Goal: Transaction & Acquisition: Obtain resource

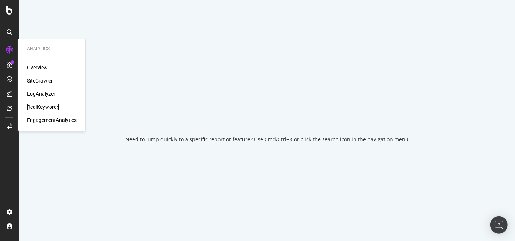
click at [38, 105] on div "RealKeywords" at bounding box center [43, 106] width 32 height 7
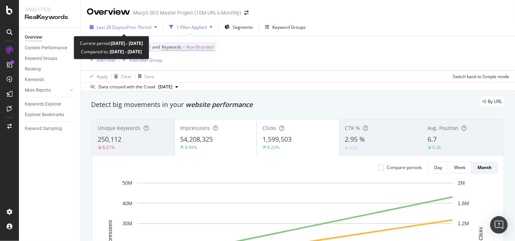
click at [159, 24] on div "Last 28 Days vs Prev. Period" at bounding box center [123, 27] width 73 height 11
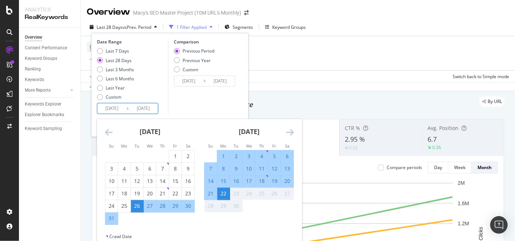
click at [136, 106] on input "[DATE]" at bounding box center [143, 108] width 29 height 10
click at [109, 131] on icon "Move backward to switch to the previous month." at bounding box center [109, 132] width 8 height 9
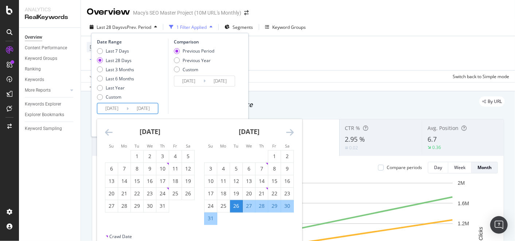
click at [109, 131] on icon "Move backward to switch to the previous month." at bounding box center [109, 132] width 8 height 9
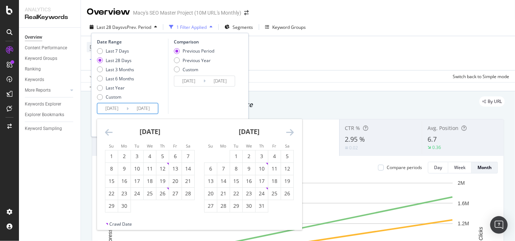
click at [109, 131] on icon "Move backward to switch to the previous month." at bounding box center [109, 132] width 8 height 9
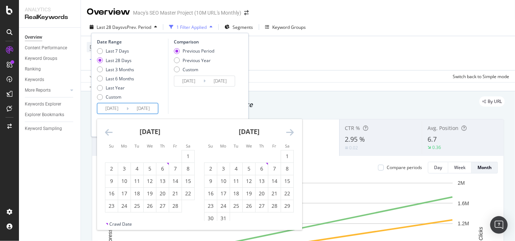
click at [109, 131] on icon "Move backward to switch to the previous month." at bounding box center [109, 132] width 8 height 9
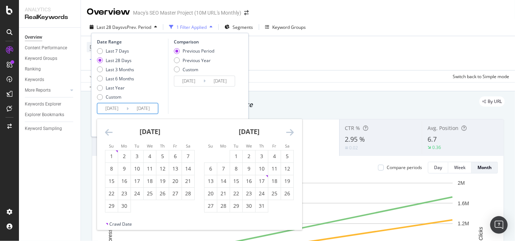
click at [109, 131] on icon "Move backward to switch to the previous month." at bounding box center [109, 132] width 8 height 9
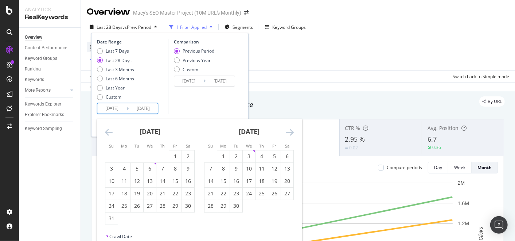
click at [109, 131] on icon "Move backward to switch to the previous month." at bounding box center [109, 132] width 8 height 9
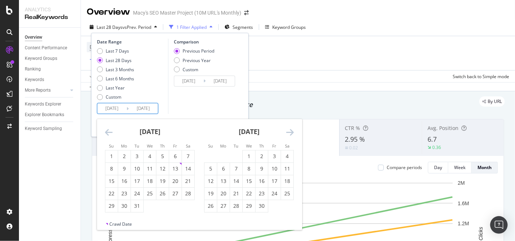
click at [109, 131] on icon "Move backward to switch to the previous month." at bounding box center [109, 132] width 8 height 9
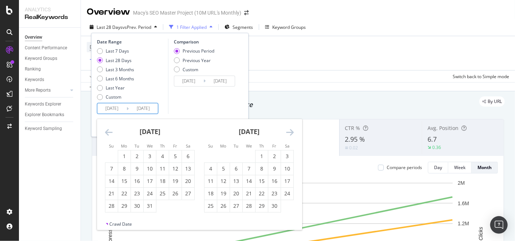
click at [109, 131] on icon "Move backward to switch to the previous month." at bounding box center [109, 132] width 8 height 9
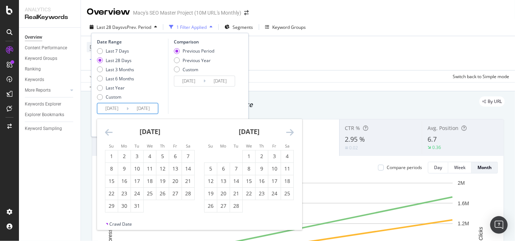
click at [109, 131] on icon "Move backward to switch to the previous month." at bounding box center [109, 132] width 8 height 9
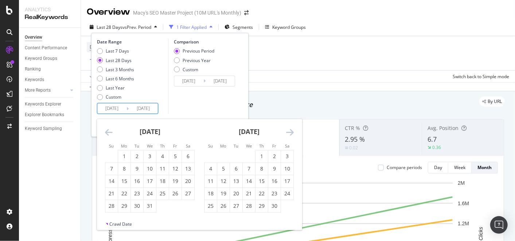
click at [109, 131] on icon "Move backward to switch to the previous month." at bounding box center [109, 132] width 8 height 9
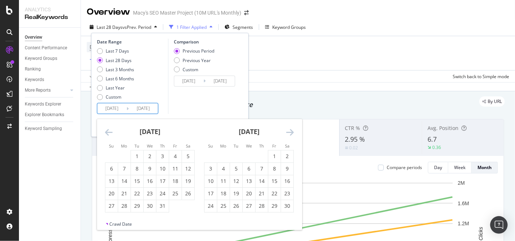
click at [109, 131] on icon "Move backward to switch to the previous month." at bounding box center [109, 132] width 8 height 9
click at [108, 131] on icon "Move backward to switch to the previous month." at bounding box center [109, 132] width 8 height 9
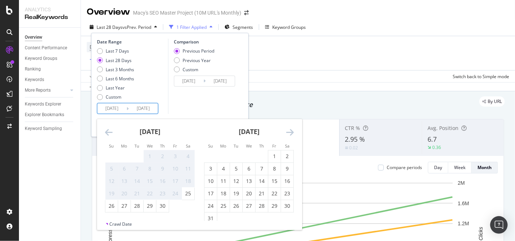
click at [108, 131] on icon "Move backward to switch to the previous month." at bounding box center [109, 132] width 8 height 9
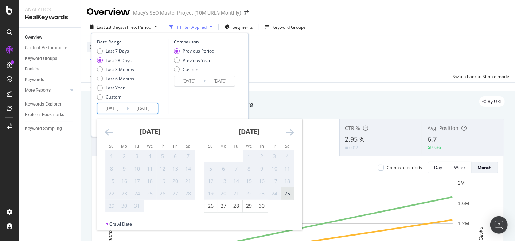
click at [287, 196] on div "25" at bounding box center [287, 193] width 12 height 7
type input "[DATE]"
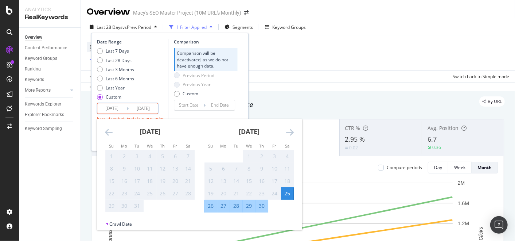
click at [292, 131] on icon "Move forward to switch to the next month." at bounding box center [290, 132] width 8 height 9
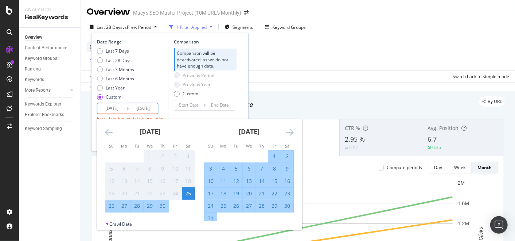
click at [292, 132] on icon "Move forward to switch to the next month." at bounding box center [290, 132] width 8 height 9
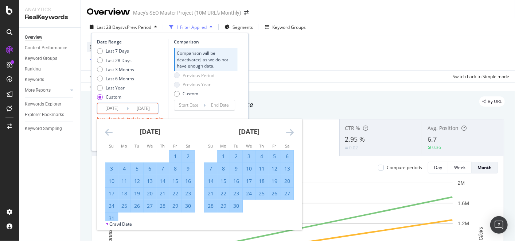
click at [292, 132] on icon "Move forward to switch to the next month." at bounding box center [290, 132] width 8 height 9
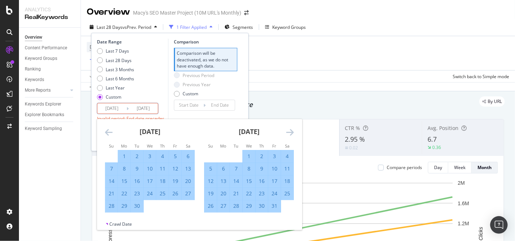
click at [292, 132] on icon "Move forward to switch to the next month." at bounding box center [290, 132] width 8 height 9
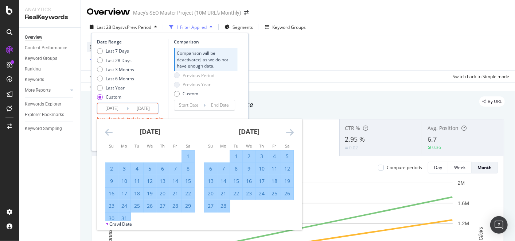
click at [292, 132] on icon "Move forward to switch to the next month." at bounding box center [290, 132] width 8 height 9
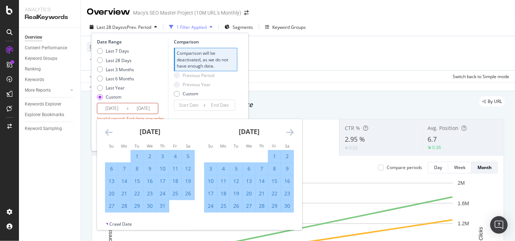
click at [292, 132] on icon "Move forward to switch to the next month." at bounding box center [290, 132] width 8 height 9
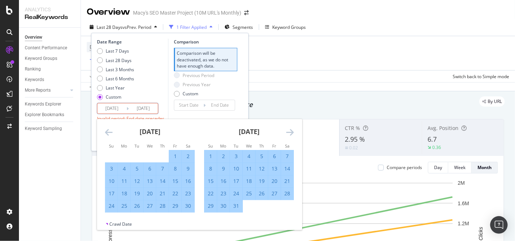
click at [292, 132] on icon "Move forward to switch to the next month." at bounding box center [290, 132] width 8 height 9
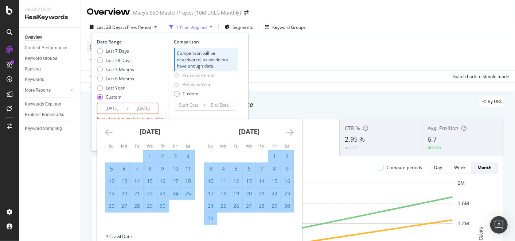
click at [292, 132] on icon "Move forward to switch to the next month." at bounding box center [290, 132] width 8 height 9
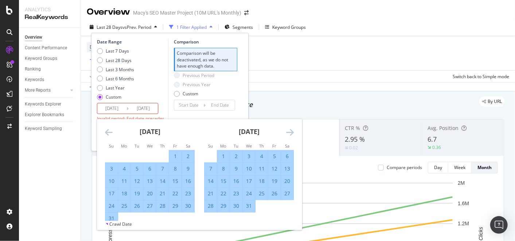
click at [292, 132] on icon "Move forward to switch to the next month." at bounding box center [290, 132] width 8 height 9
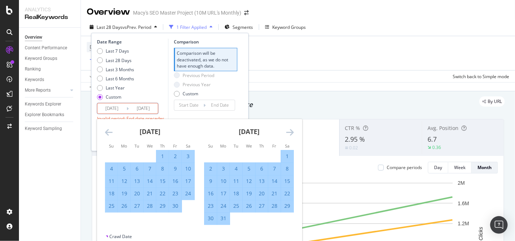
click at [292, 132] on icon "Move forward to switch to the next month." at bounding box center [290, 132] width 8 height 9
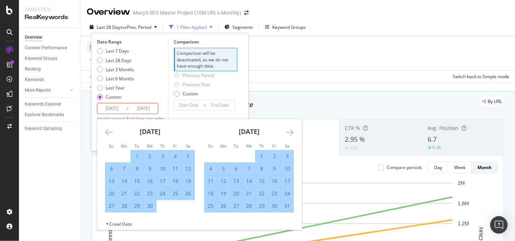
click at [292, 132] on icon "Move forward to switch to the next month." at bounding box center [290, 132] width 8 height 9
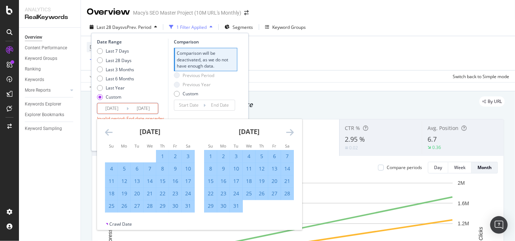
click at [292, 132] on icon "Move forward to switch to the next month." at bounding box center [290, 132] width 8 height 9
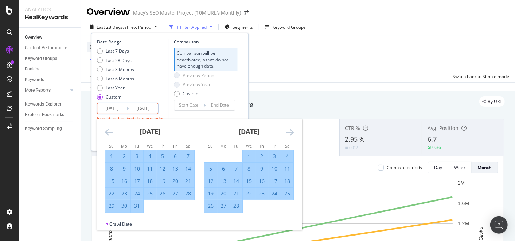
click at [292, 132] on icon "Move forward to switch to the next month." at bounding box center [290, 132] width 8 height 9
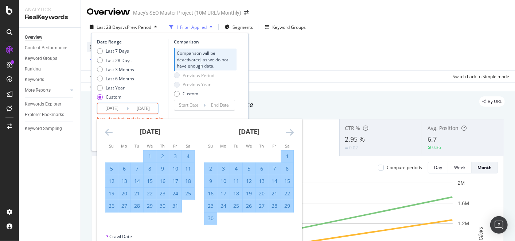
click at [292, 132] on icon "Move forward to switch to the next month." at bounding box center [290, 132] width 8 height 9
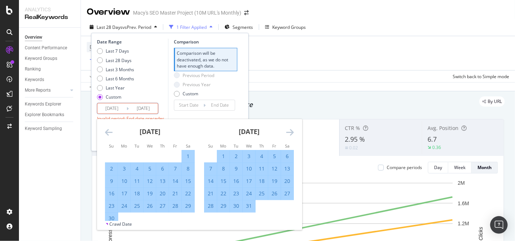
click at [292, 132] on icon "Move forward to switch to the next month." at bounding box center [290, 132] width 8 height 9
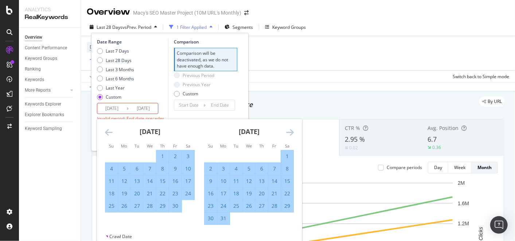
click at [292, 132] on icon "Move forward to switch to the next month." at bounding box center [290, 132] width 8 height 9
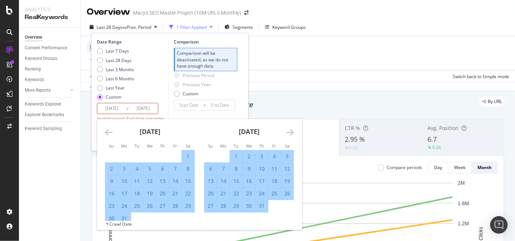
click at [292, 132] on icon "Move forward to switch to the next month." at bounding box center [290, 132] width 8 height 9
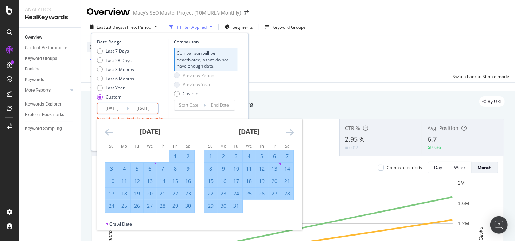
click at [292, 132] on icon "Move forward to switch to the next month." at bounding box center [290, 132] width 8 height 9
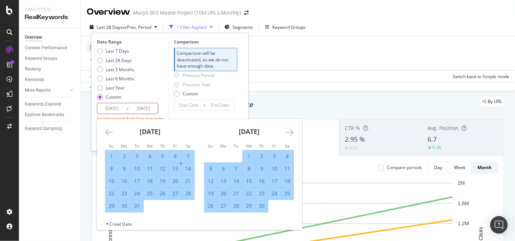
click at [292, 132] on icon "Move forward to switch to the next month." at bounding box center [290, 132] width 8 height 9
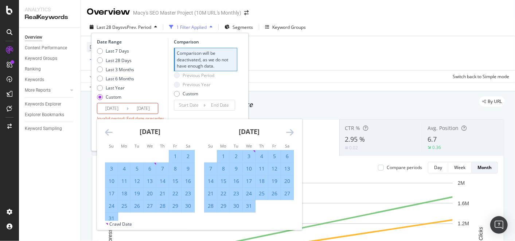
click at [292, 132] on icon "Move forward to switch to the next month." at bounding box center [290, 132] width 8 height 9
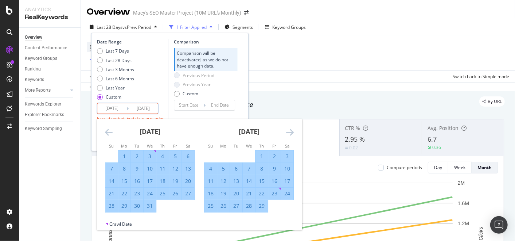
click at [292, 132] on icon "Move forward to switch to the next month." at bounding box center [290, 132] width 8 height 9
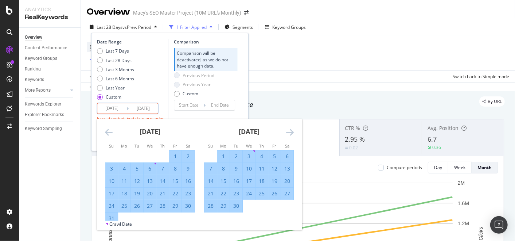
click at [292, 132] on icon "Move forward to switch to the next month." at bounding box center [290, 132] width 8 height 9
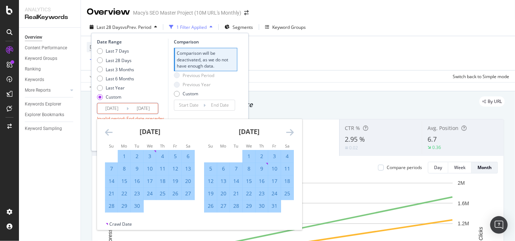
click at [292, 132] on icon "Move forward to switch to the next month." at bounding box center [290, 132] width 8 height 9
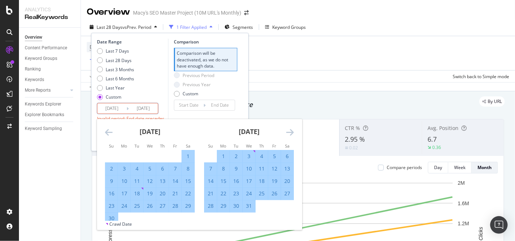
click at [292, 132] on icon "Move forward to switch to the next month." at bounding box center [290, 132] width 8 height 9
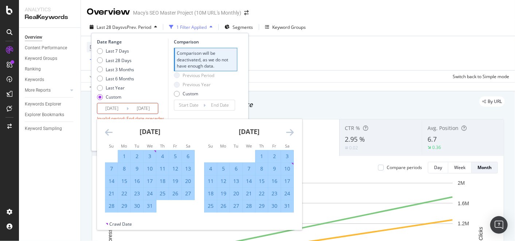
click at [292, 132] on icon "Move forward to switch to the next month." at bounding box center [290, 132] width 8 height 9
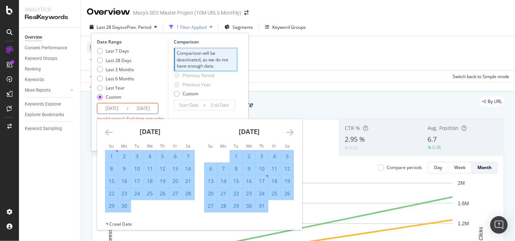
click at [292, 132] on icon "Move forward to switch to the next month." at bounding box center [290, 132] width 8 height 9
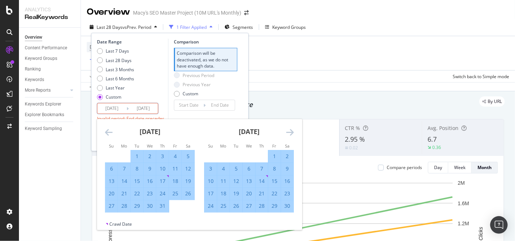
click at [292, 132] on icon "Move forward to switch to the next month." at bounding box center [290, 132] width 8 height 9
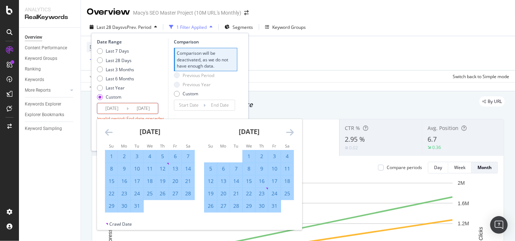
click at [292, 132] on icon "Move forward to switch to the next month." at bounding box center [290, 132] width 8 height 9
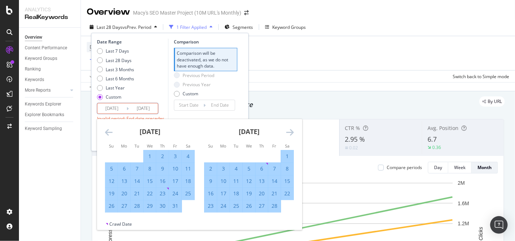
click at [292, 132] on icon "Move forward to switch to the next month." at bounding box center [290, 132] width 8 height 9
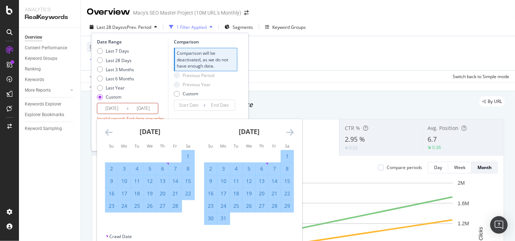
click at [292, 132] on icon "Move forward to switch to the next month." at bounding box center [290, 132] width 8 height 9
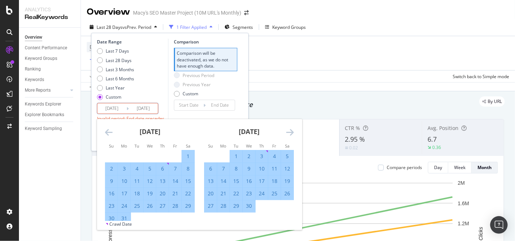
click at [292, 132] on icon "Move forward to switch to the next month." at bounding box center [290, 132] width 8 height 9
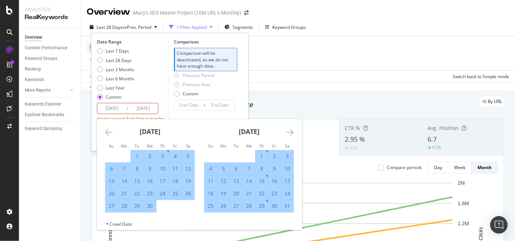
click at [292, 132] on icon "Move forward to switch to the next month." at bounding box center [290, 132] width 8 height 9
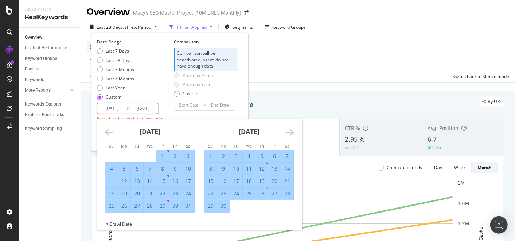
click at [292, 132] on icon "Move forward to switch to the next month." at bounding box center [290, 132] width 8 height 9
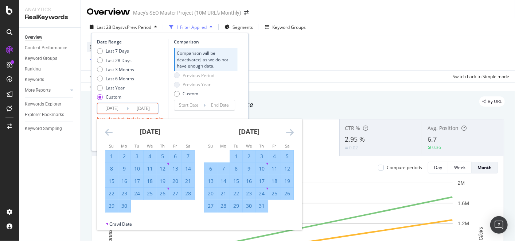
click at [292, 132] on icon "Move forward to switch to the next month." at bounding box center [290, 132] width 8 height 9
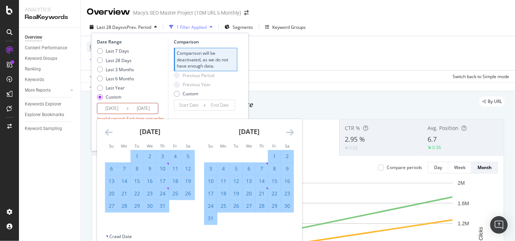
click at [292, 132] on icon "Move forward to switch to the next month." at bounding box center [290, 132] width 8 height 9
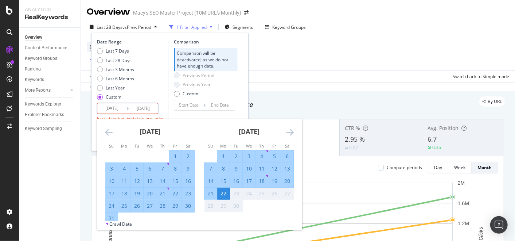
click at [285, 180] on div "20" at bounding box center [287, 180] width 12 height 7
type input "[DATE]"
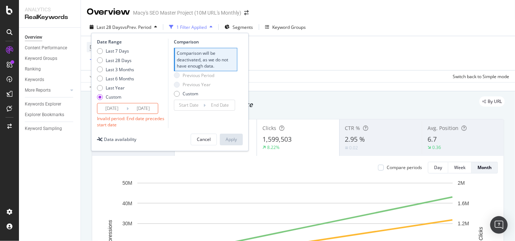
click at [184, 125] on div "Comparison Comparison will be deactivated, as we do not have enough data. Previ…" at bounding box center [202, 83] width 69 height 89
click at [230, 60] on div "Comparison will be deactivated, as we do not have enough data." at bounding box center [205, 59] width 63 height 23
click at [113, 96] on div "Custom" at bounding box center [114, 97] width 16 height 6
type input "[DATE]"
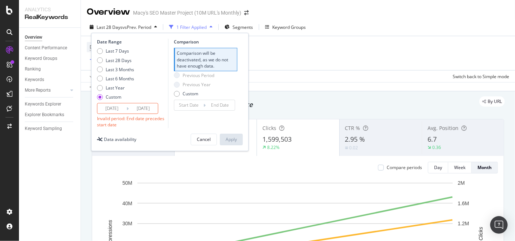
type input "[DATE]"
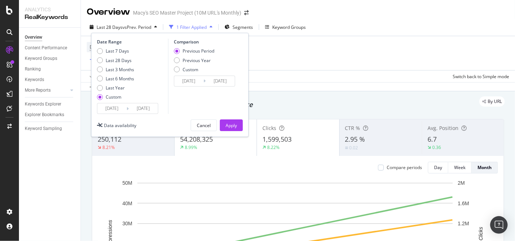
click at [113, 107] on input "[DATE]" at bounding box center [111, 108] width 29 height 10
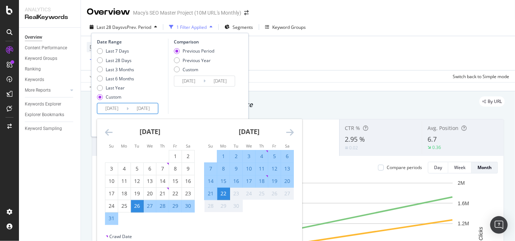
click at [197, 99] on div "Comparison Previous Period Previous Year Custom [DATE] Navigate forward to inte…" at bounding box center [202, 76] width 69 height 75
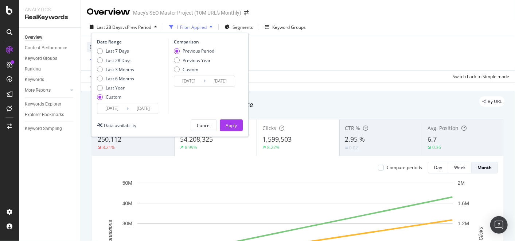
click at [304, 51] on div "Device = All and Country = All and Keywords = Non-Branded Add Filter Add Filter…" at bounding box center [298, 53] width 422 height 34
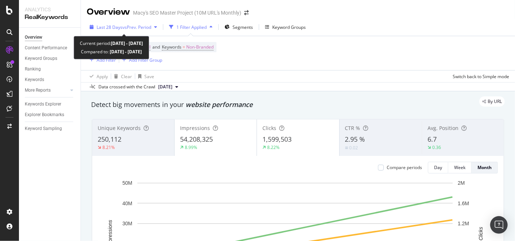
click at [126, 27] on span "vs Prev. Period" at bounding box center [136, 27] width 29 height 6
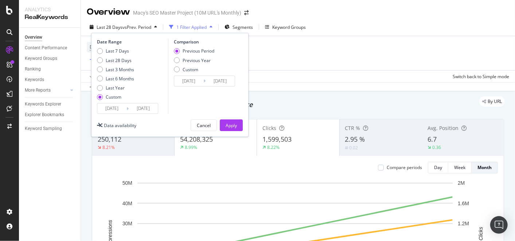
click at [326, 58] on div "Device = All and Country = All and Keywords = Non-Branded Add Filter Add Filter…" at bounding box center [298, 53] width 422 height 34
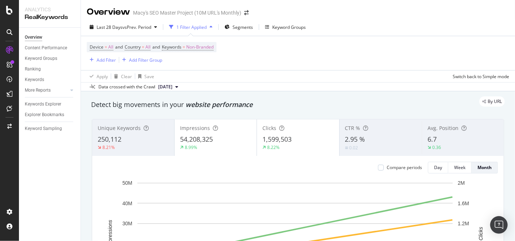
click at [181, 85] on button "[DATE]" at bounding box center [168, 86] width 26 height 9
click at [199, 69] on div "Device = All and Country = All and Keywords = Non-Branded Add Filter Add Filter…" at bounding box center [298, 53] width 422 height 34
click at [181, 85] on button "[DATE]" at bounding box center [168, 86] width 26 height 9
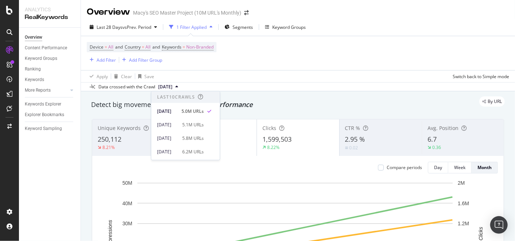
click at [198, 60] on div "Device = All and Country = All and Keywords = Non-Branded Add Filter Add Filter…" at bounding box center [152, 53] width 130 height 22
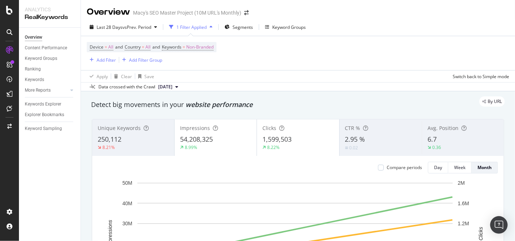
click at [199, 31] on div "1 Filter Applied" at bounding box center [190, 27] width 49 height 11
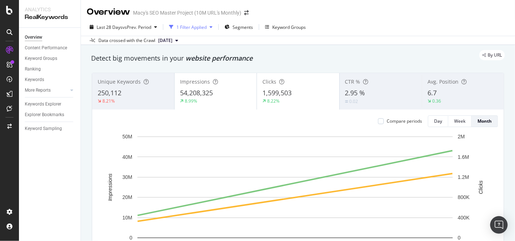
click at [204, 26] on div "1 Filter Applied" at bounding box center [191, 27] width 30 height 6
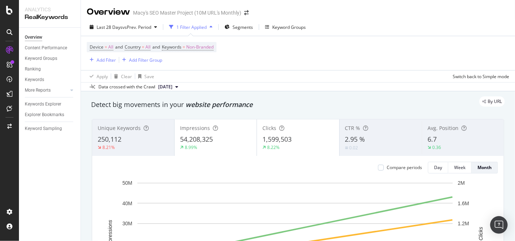
click at [204, 26] on div "1 Filter Applied" at bounding box center [191, 27] width 30 height 6
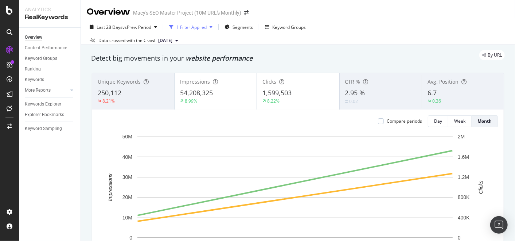
click at [210, 27] on div "button" at bounding box center [211, 27] width 9 height 4
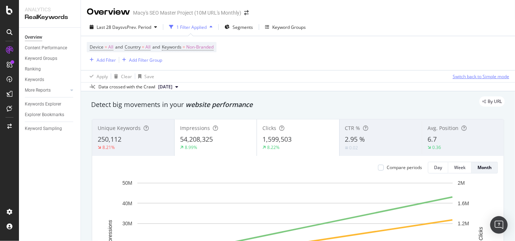
click at [497, 74] on div "Switch back to Simple mode" at bounding box center [481, 76] width 56 height 6
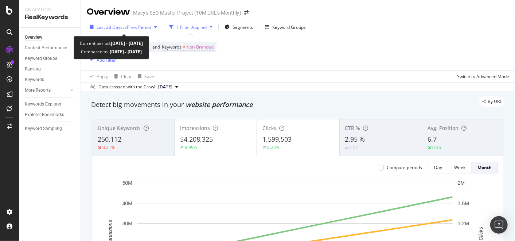
click at [156, 26] on icon "button" at bounding box center [155, 27] width 3 height 4
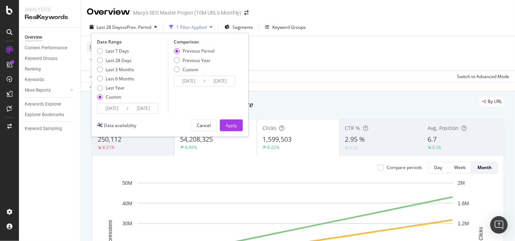
click at [117, 42] on div "Date Range" at bounding box center [131, 42] width 69 height 6
click at [121, 79] on div "Last 6 Months" at bounding box center [120, 78] width 28 height 6
type input "[DATE]"
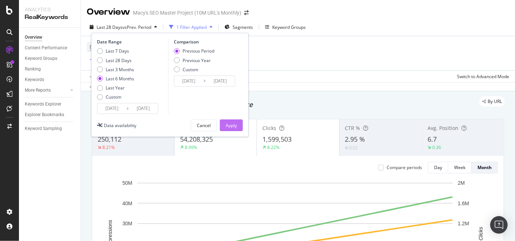
click at [234, 125] on div "Apply" at bounding box center [231, 125] width 11 height 6
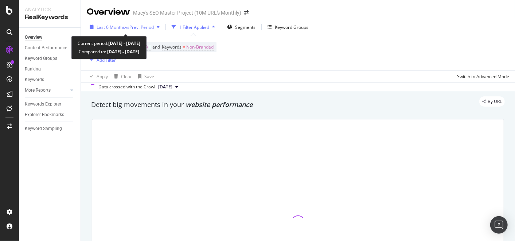
click at [162, 28] on div "button" at bounding box center [158, 27] width 9 height 4
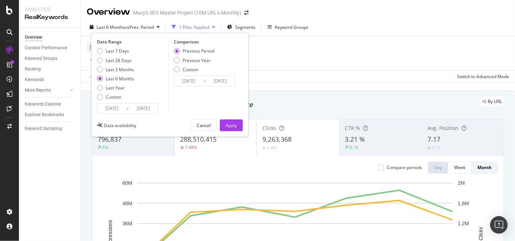
click at [148, 112] on input "[DATE]" at bounding box center [143, 108] width 29 height 10
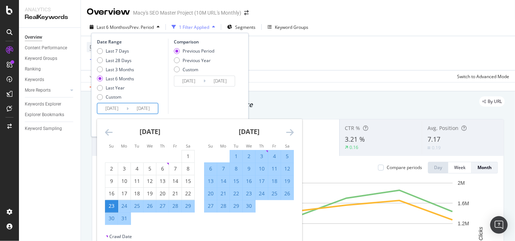
click at [106, 133] on icon "Move backward to switch to the previous month." at bounding box center [109, 132] width 8 height 9
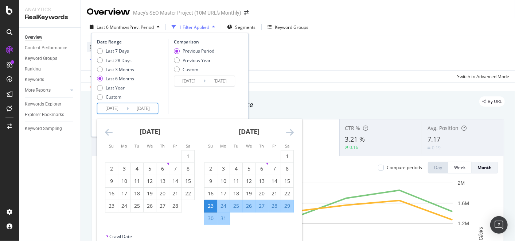
click at [106, 133] on icon "Move backward to switch to the previous month." at bounding box center [109, 132] width 8 height 9
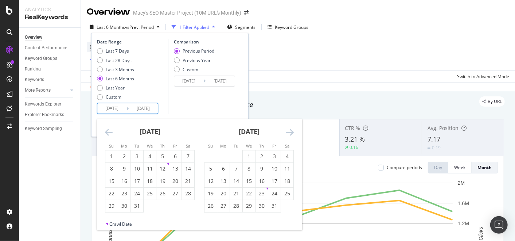
click at [106, 133] on icon "Move backward to switch to the previous month." at bounding box center [109, 132] width 8 height 9
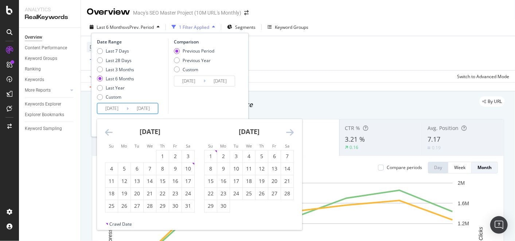
click at [106, 133] on icon "Move backward to switch to the previous month." at bounding box center [109, 132] width 8 height 9
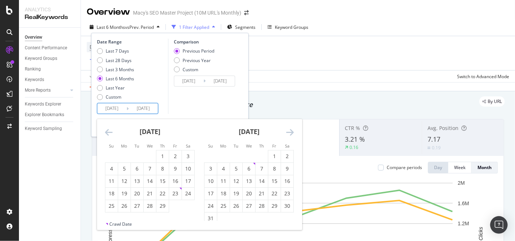
click at [106, 133] on icon "Move backward to switch to the previous month." at bounding box center [109, 132] width 8 height 9
click at [105, 133] on icon "Move backward to switch to the previous month." at bounding box center [109, 132] width 8 height 9
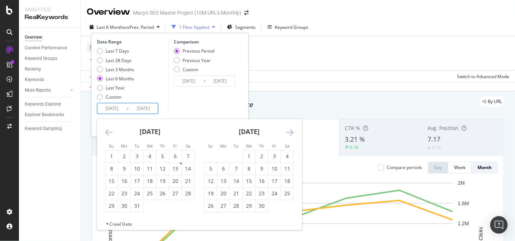
click at [105, 133] on icon "Move backward to switch to the previous month." at bounding box center [109, 132] width 8 height 9
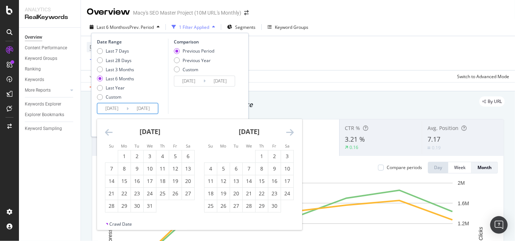
click at [105, 133] on icon "Move backward to switch to the previous month." at bounding box center [109, 132] width 8 height 9
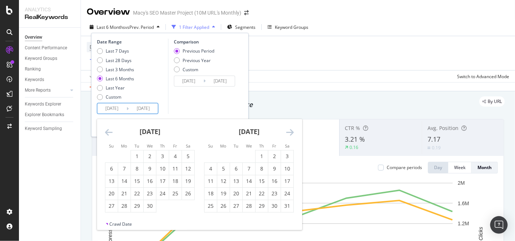
click at [105, 133] on icon "Move backward to switch to the previous month." at bounding box center [109, 132] width 8 height 9
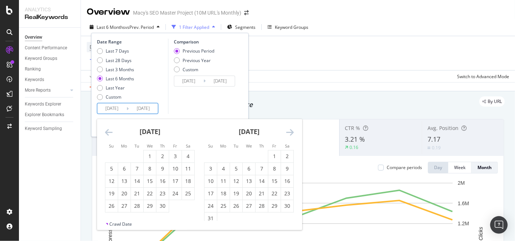
click at [105, 133] on icon "Move backward to switch to the previous month." at bounding box center [109, 132] width 8 height 9
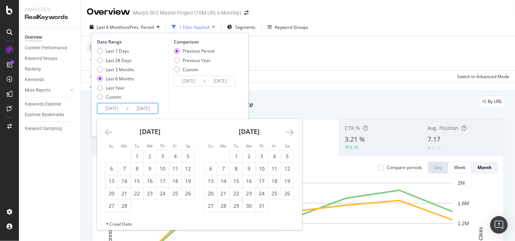
click at [105, 133] on icon "Move backward to switch to the previous month." at bounding box center [109, 132] width 8 height 9
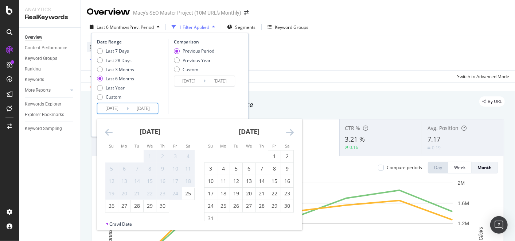
click at [105, 133] on icon "Move backward to switch to the previous month." at bounding box center [109, 132] width 8 height 9
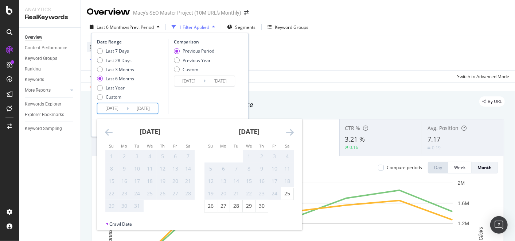
click at [105, 133] on icon "Move backward to switch to the previous month." at bounding box center [109, 132] width 8 height 9
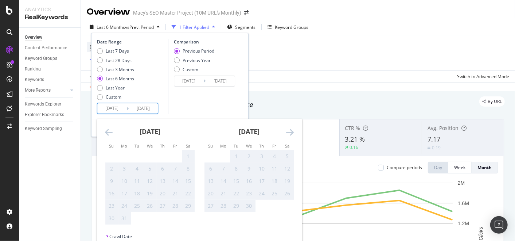
click at [105, 133] on icon "Move backward to switch to the previous month." at bounding box center [109, 132] width 8 height 9
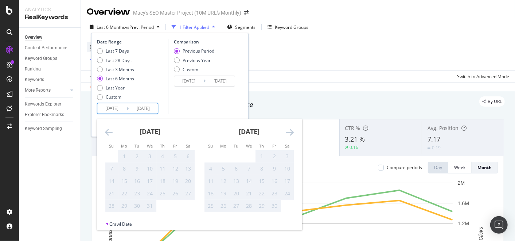
click at [105, 133] on icon "Move backward to switch to the previous month." at bounding box center [109, 132] width 8 height 9
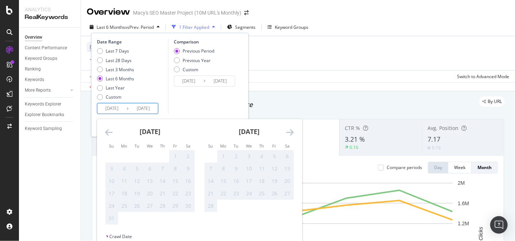
click at [105, 133] on icon "Move backward to switch to the previous month." at bounding box center [109, 132] width 8 height 9
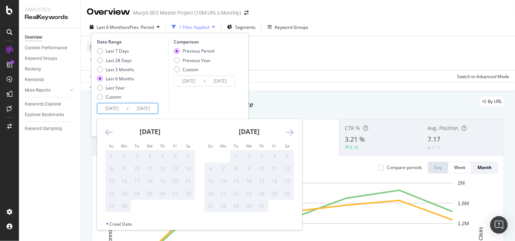
click at [105, 133] on icon "Move backward to switch to the previous month." at bounding box center [109, 132] width 8 height 9
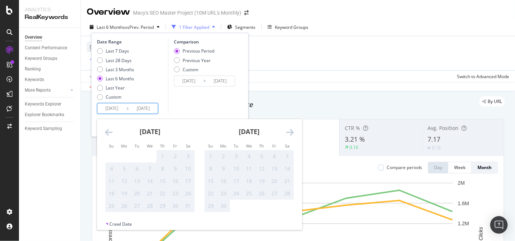
click at [105, 133] on icon "Move backward to switch to the previous month." at bounding box center [109, 132] width 8 height 9
click at [292, 130] on icon "Move forward to switch to the next month." at bounding box center [290, 132] width 8 height 9
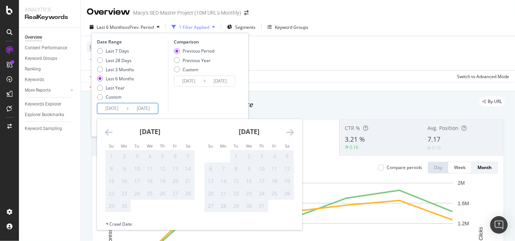
click at [292, 130] on icon "Move forward to switch to the next month." at bounding box center [290, 132] width 8 height 9
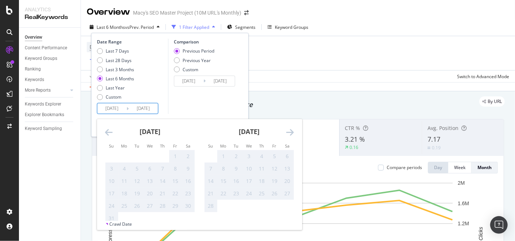
click at [292, 130] on icon "Move forward to switch to the next month." at bounding box center [290, 132] width 8 height 9
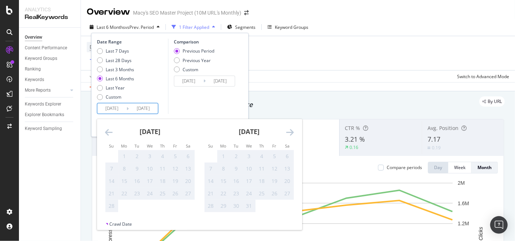
click at [292, 130] on icon "Move forward to switch to the next month." at bounding box center [290, 132] width 8 height 9
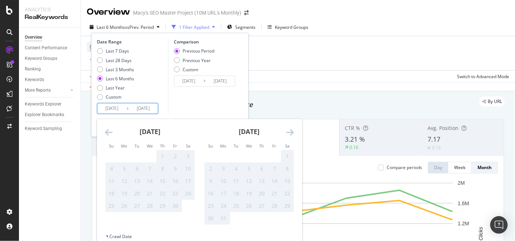
click at [292, 130] on icon "Move forward to switch to the next month." at bounding box center [290, 132] width 8 height 9
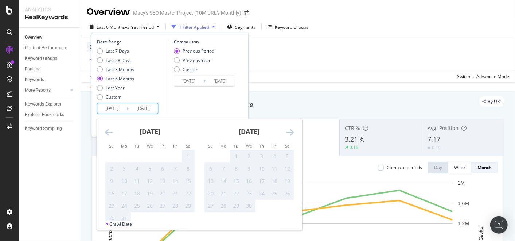
click at [292, 130] on icon "Move forward to switch to the next month." at bounding box center [290, 132] width 8 height 9
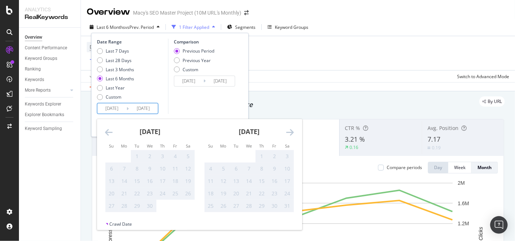
click at [292, 130] on icon "Move forward to switch to the next month." at bounding box center [290, 132] width 8 height 9
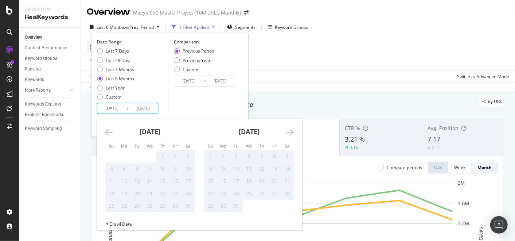
click at [292, 130] on icon "Move forward to switch to the next month." at bounding box center [290, 132] width 8 height 9
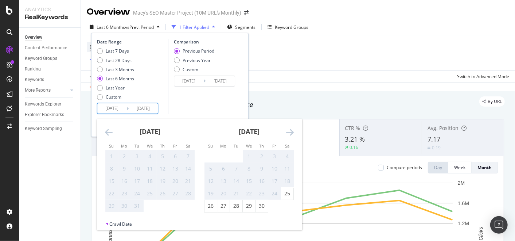
click at [292, 130] on icon "Move forward to switch to the next month." at bounding box center [290, 132] width 8 height 9
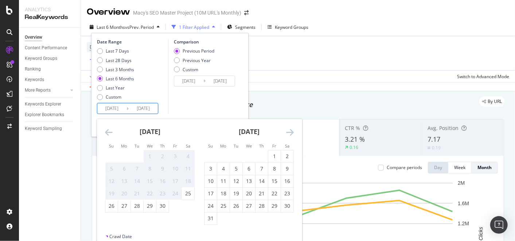
click at [292, 131] on icon "Move forward to switch to the next month." at bounding box center [290, 132] width 8 height 9
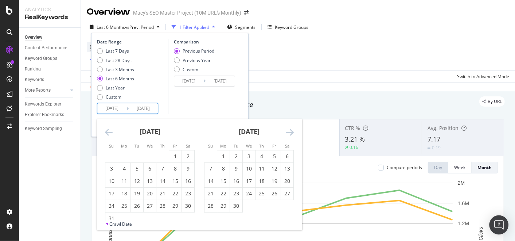
click at [503, 224] on img "Open Intercom Messenger" at bounding box center [498, 224] width 9 height 9
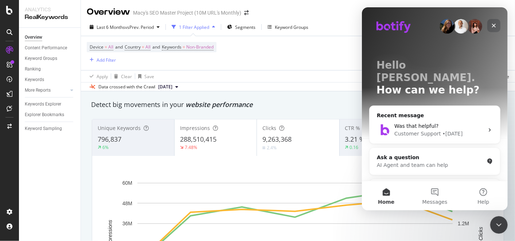
click at [492, 26] on icon "Close" at bounding box center [494, 26] width 6 height 6
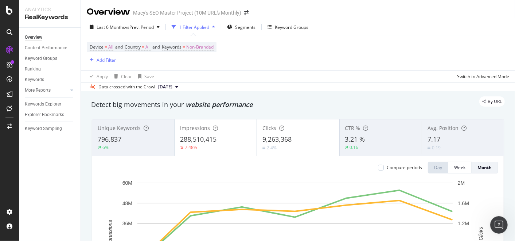
click at [222, 138] on div "288,510,415" at bounding box center [215, 138] width 71 height 9
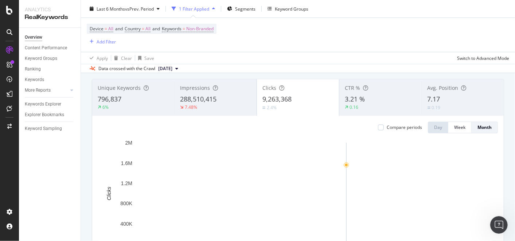
scroll to position [121, 0]
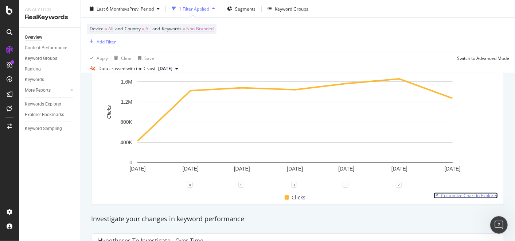
click at [446, 192] on span "Customize Chart in Explorer" at bounding box center [469, 195] width 57 height 6
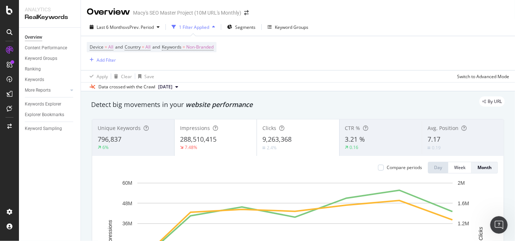
click at [211, 132] on div "Impressions 288,510,415 7.48%" at bounding box center [216, 137] width 82 height 33
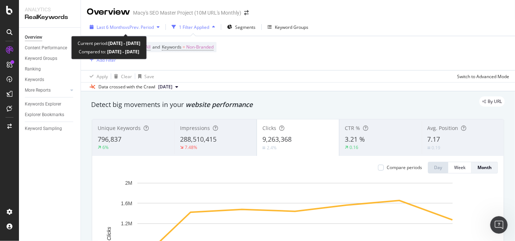
click at [160, 27] on icon "button" at bounding box center [158, 27] width 3 height 4
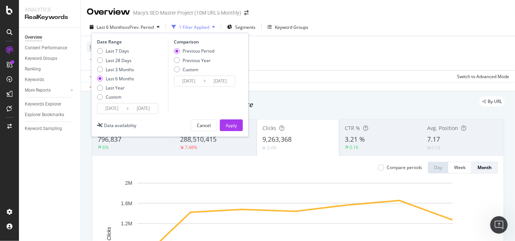
click at [126, 108] on input "[DATE]" at bounding box center [111, 108] width 29 height 10
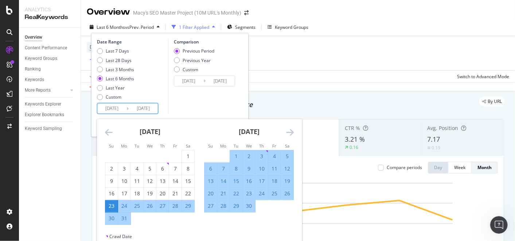
click at [106, 131] on icon "Move backward to switch to the previous month." at bounding box center [109, 132] width 8 height 9
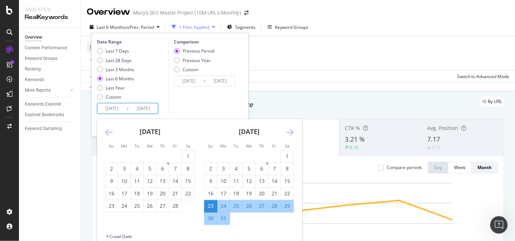
click at [106, 131] on icon "Move backward to switch to the previous month." at bounding box center [109, 132] width 8 height 9
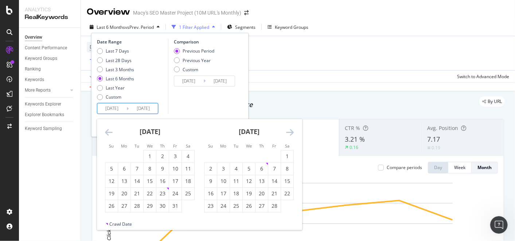
click at [106, 131] on icon "Move backward to switch to the previous month." at bounding box center [109, 132] width 8 height 9
click at [112, 169] on div "6" at bounding box center [111, 168] width 12 height 7
type input "[DATE]"
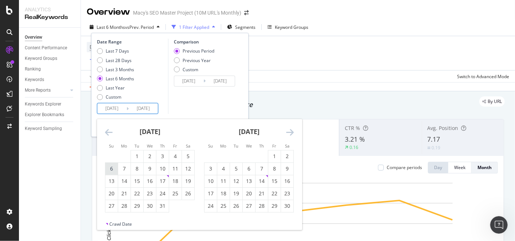
type input "[DATE]"
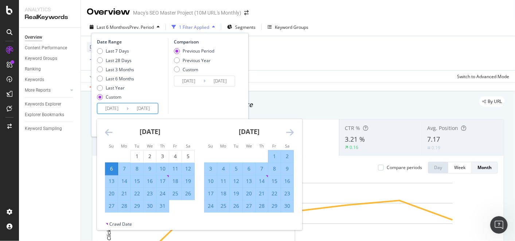
click at [288, 132] on icon "Move forward to switch to the next month." at bounding box center [290, 132] width 8 height 9
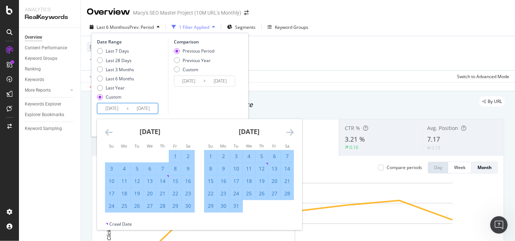
click at [288, 132] on icon "Move forward to switch to the next month." at bounding box center [290, 132] width 8 height 9
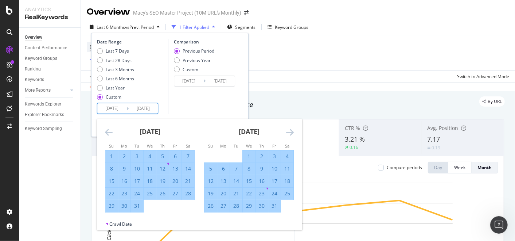
click at [288, 132] on icon "Move forward to switch to the next month." at bounding box center [290, 132] width 8 height 9
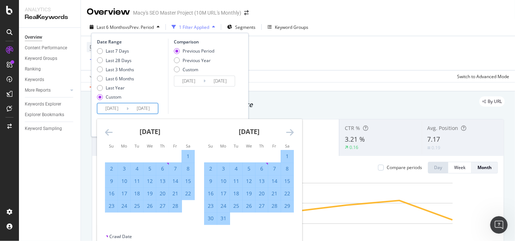
click at [288, 132] on icon "Move forward to switch to the next month." at bounding box center [290, 132] width 8 height 9
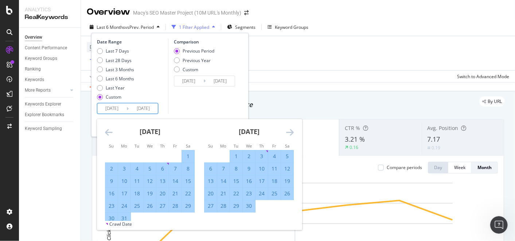
click at [288, 132] on icon "Move forward to switch to the next month." at bounding box center [290, 132] width 8 height 9
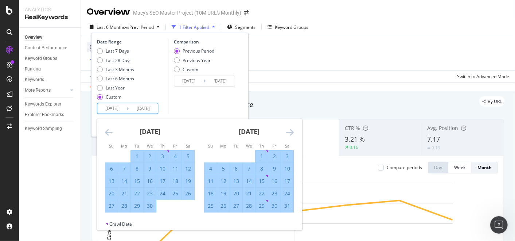
click at [288, 132] on icon "Move forward to switch to the next month." at bounding box center [290, 132] width 8 height 9
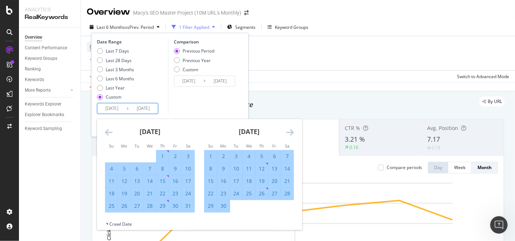
click at [288, 132] on icon "Move forward to switch to the next month." at bounding box center [290, 132] width 8 height 9
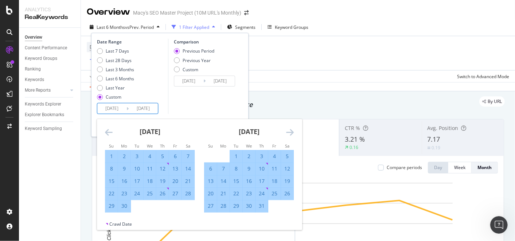
click at [288, 132] on icon "Move forward to switch to the next month." at bounding box center [290, 132] width 8 height 9
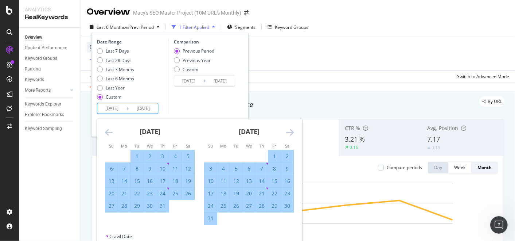
click at [288, 132] on icon "Move forward to switch to the next month." at bounding box center [290, 132] width 8 height 9
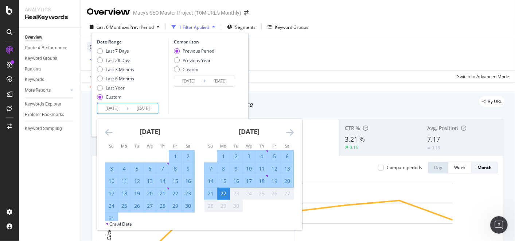
click at [287, 181] on div "20" at bounding box center [287, 180] width 12 height 7
type input "[DATE]"
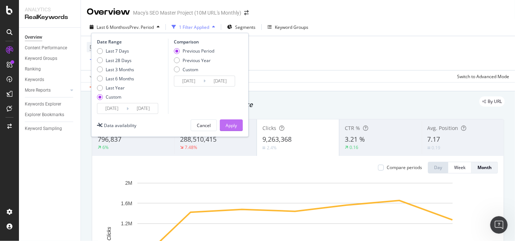
click at [234, 125] on div "Apply" at bounding box center [231, 125] width 11 height 6
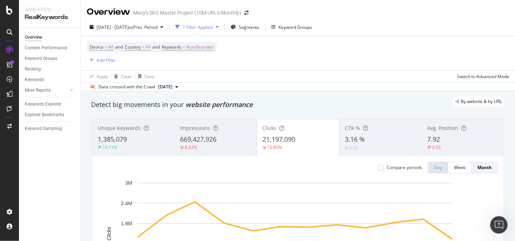
click at [325, 59] on div "Device = All and Country = All and Keywords = Non-Branded Add Filter" at bounding box center [298, 53] width 422 height 34
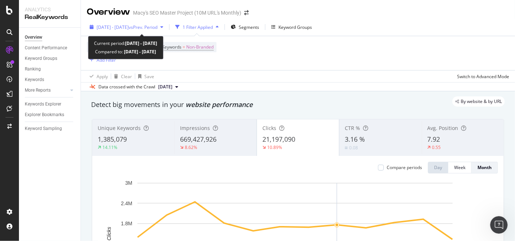
click at [166, 26] on div "button" at bounding box center [161, 27] width 9 height 4
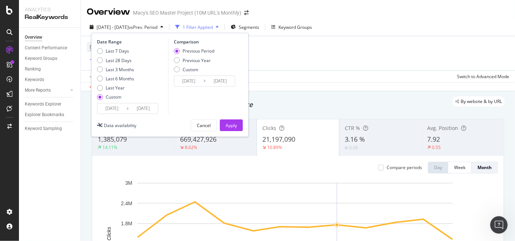
click at [290, 67] on div "Device = All and Country = All and Keywords = Non-Branded Add Filter" at bounding box center [298, 53] width 422 height 34
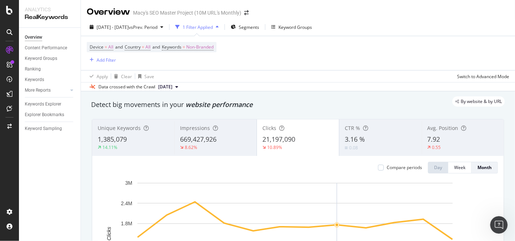
click at [321, 55] on div "Device = All and Country = All and Keywords = Non-Branded Add Filter" at bounding box center [298, 53] width 422 height 34
click at [270, 53] on div "Device = All and Country = All and Keywords = Non-Branded Add Filter" at bounding box center [298, 53] width 422 height 34
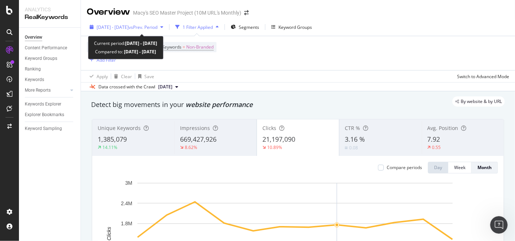
click at [157, 24] on span "vs Prev. Period" at bounding box center [143, 27] width 29 height 6
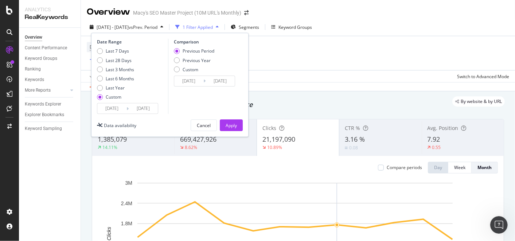
click at [116, 110] on input "[DATE]" at bounding box center [111, 108] width 29 height 10
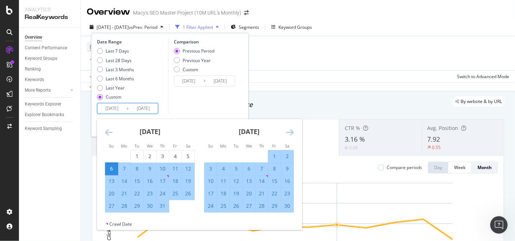
click at [105, 131] on icon "Move backward to switch to the previous month." at bounding box center [109, 132] width 8 height 9
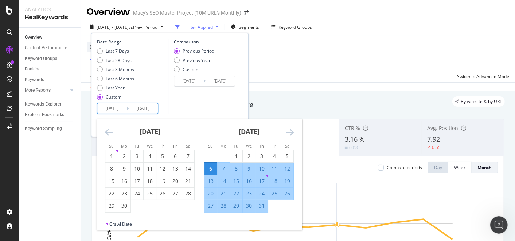
click at [106, 131] on icon "Move backward to switch to the previous month." at bounding box center [109, 132] width 8 height 9
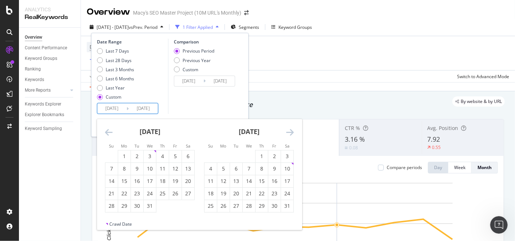
click at [106, 131] on icon "Move backward to switch to the previous month." at bounding box center [109, 132] width 8 height 9
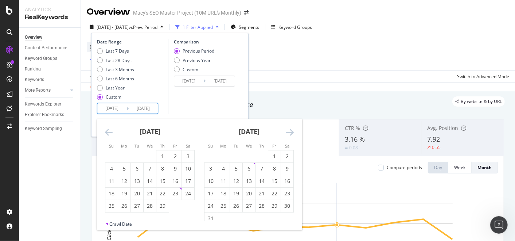
click at [106, 131] on icon "Move backward to switch to the previous month." at bounding box center [109, 132] width 8 height 9
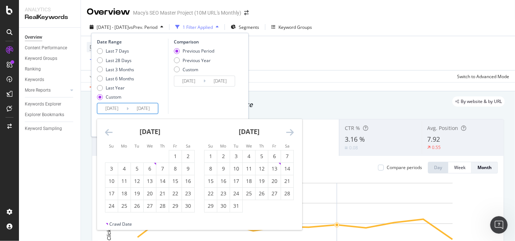
click at [106, 131] on icon "Move backward to switch to the previous month." at bounding box center [109, 132] width 8 height 9
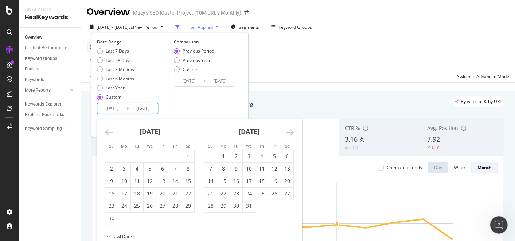
click at [106, 131] on icon "Move backward to switch to the previous month." at bounding box center [109, 132] width 8 height 9
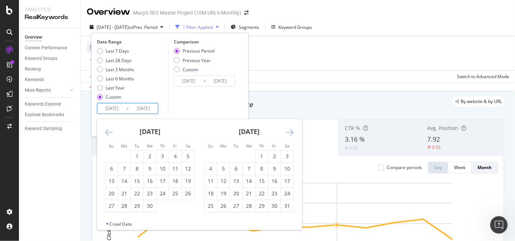
click at [106, 131] on icon "Move backward to switch to the previous month." at bounding box center [109, 132] width 8 height 9
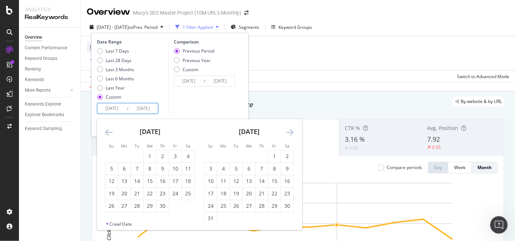
click at [106, 131] on icon "Move backward to switch to the previous month." at bounding box center [109, 132] width 8 height 9
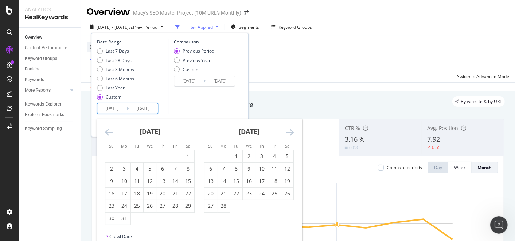
click at [106, 131] on icon "Move backward to switch to the previous month." at bounding box center [109, 132] width 8 height 9
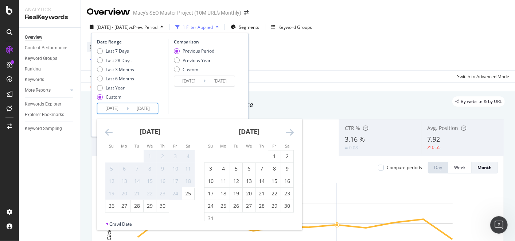
click at [106, 131] on icon "Move backward to switch to the previous month." at bounding box center [109, 132] width 8 height 9
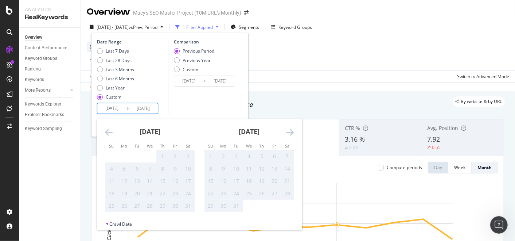
click at [106, 131] on icon "Move backward to switch to the previous month." at bounding box center [109, 132] width 8 height 9
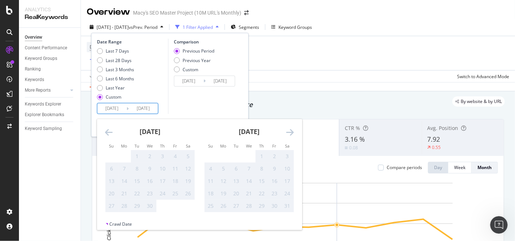
click at [290, 130] on icon "Move forward to switch to the next month." at bounding box center [290, 132] width 8 height 9
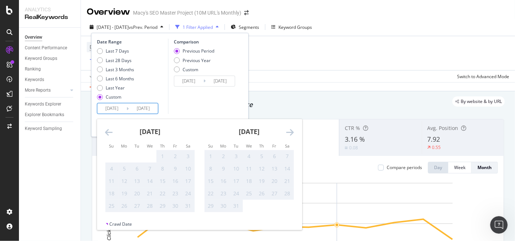
click at [290, 130] on icon "Move forward to switch to the next month." at bounding box center [290, 132] width 8 height 9
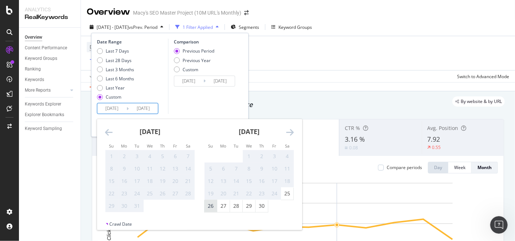
click at [212, 204] on div "26" at bounding box center [210, 205] width 12 height 7
type input "[DATE]"
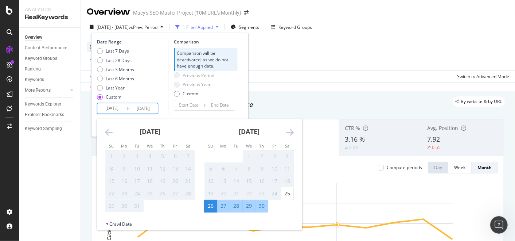
click at [292, 128] on icon "Move forward to switch to the next month." at bounding box center [290, 132] width 8 height 9
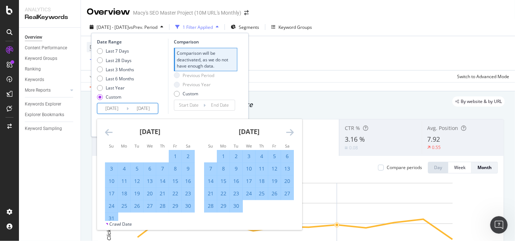
click at [292, 128] on icon "Move forward to switch to the next month." at bounding box center [290, 132] width 8 height 9
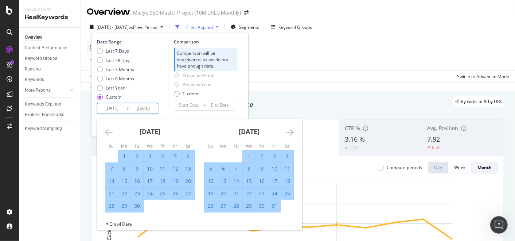
click at [292, 128] on icon "Move forward to switch to the next month." at bounding box center [290, 132] width 8 height 9
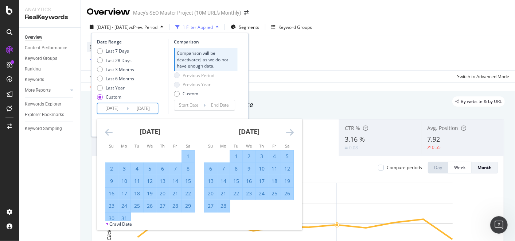
click at [292, 128] on icon "Move forward to switch to the next month." at bounding box center [290, 132] width 8 height 9
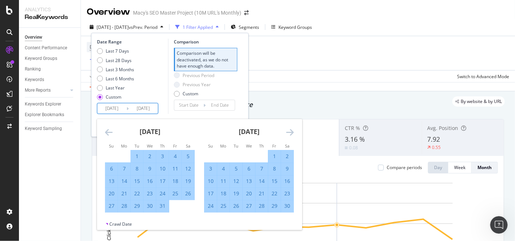
click at [292, 128] on icon "Move forward to switch to the next month." at bounding box center [290, 132] width 8 height 9
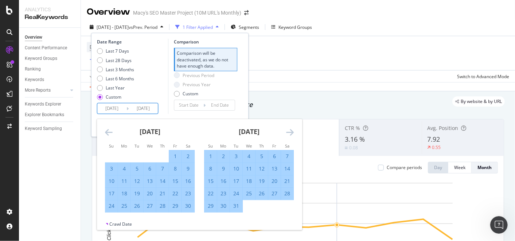
click at [292, 128] on icon "Move forward to switch to the next month." at bounding box center [290, 132] width 8 height 9
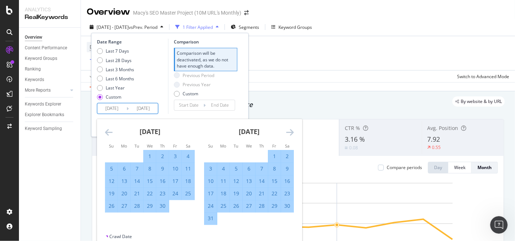
click at [292, 128] on icon "Move forward to switch to the next month." at bounding box center [290, 132] width 8 height 9
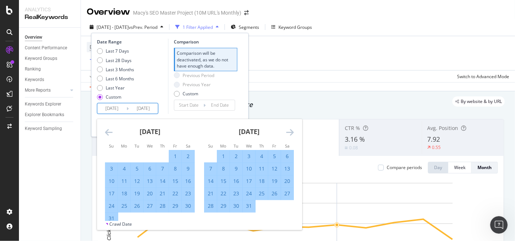
click at [292, 128] on icon "Move forward to switch to the next month." at bounding box center [290, 132] width 8 height 9
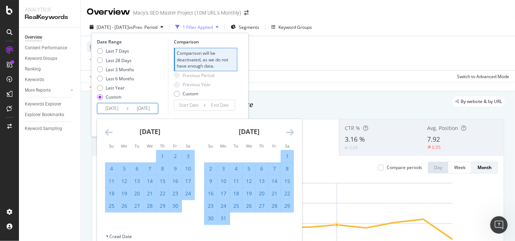
click at [292, 128] on icon "Move forward to switch to the next month." at bounding box center [290, 132] width 8 height 9
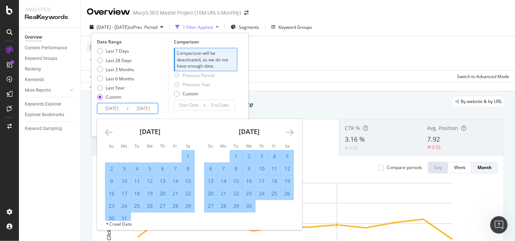
click at [292, 128] on icon "Move forward to switch to the next month." at bounding box center [290, 132] width 8 height 9
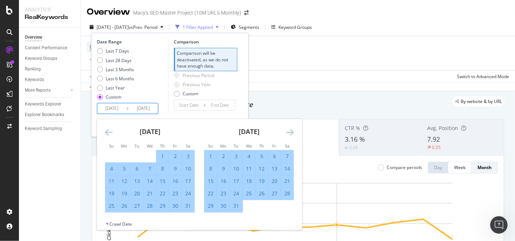
click at [292, 128] on icon "Move forward to switch to the next month." at bounding box center [290, 132] width 8 height 9
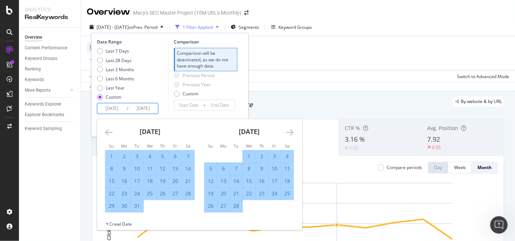
click at [292, 128] on icon "Move forward to switch to the next month." at bounding box center [290, 132] width 8 height 9
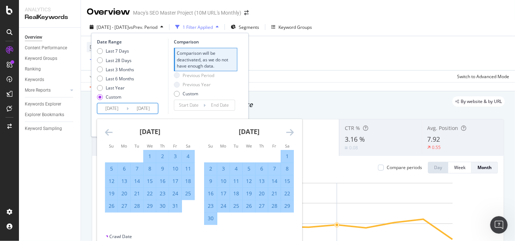
click at [292, 128] on icon "Move forward to switch to the next month." at bounding box center [290, 132] width 8 height 9
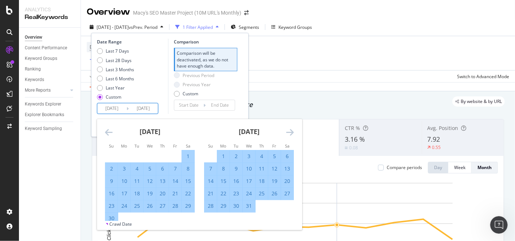
click at [292, 128] on icon "Move forward to switch to the next month." at bounding box center [290, 132] width 8 height 9
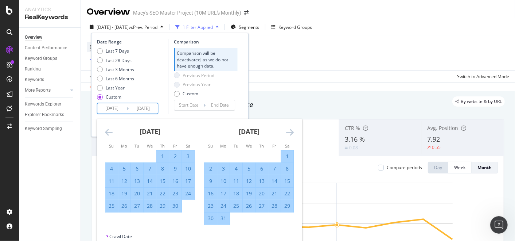
click at [292, 128] on icon "Move forward to switch to the next month." at bounding box center [290, 132] width 8 height 9
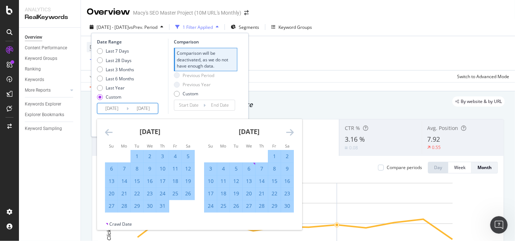
click at [292, 128] on icon "Move forward to switch to the next month." at bounding box center [290, 132] width 8 height 9
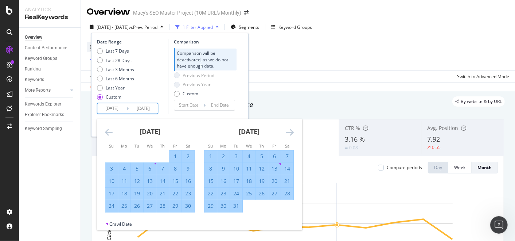
click at [292, 128] on icon "Move forward to switch to the next month." at bounding box center [290, 132] width 8 height 9
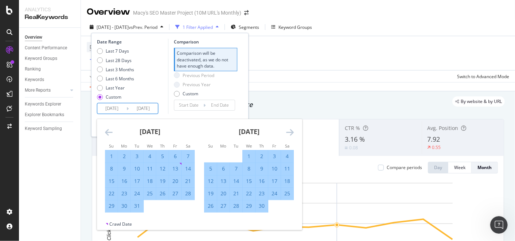
click at [292, 128] on icon "Move forward to switch to the next month." at bounding box center [290, 132] width 8 height 9
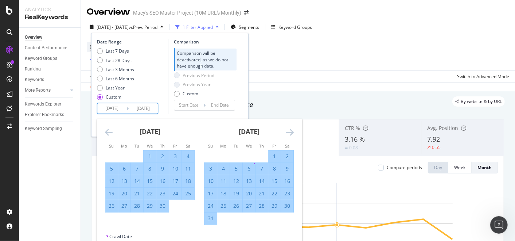
click at [292, 128] on icon "Move forward to switch to the next month." at bounding box center [290, 132] width 8 height 9
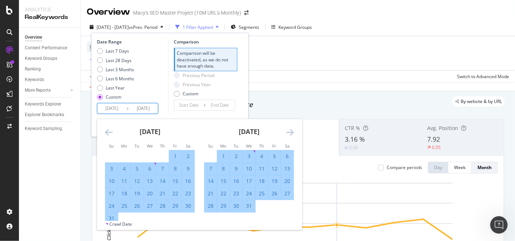
click at [292, 128] on icon "Move forward to switch to the next month." at bounding box center [290, 132] width 8 height 9
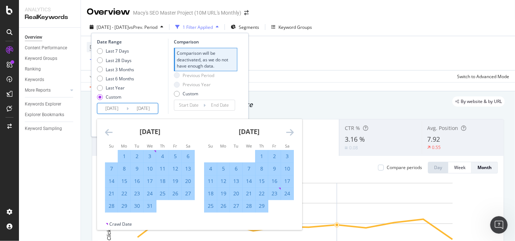
click at [292, 128] on icon "Move forward to switch to the next month." at bounding box center [290, 132] width 8 height 9
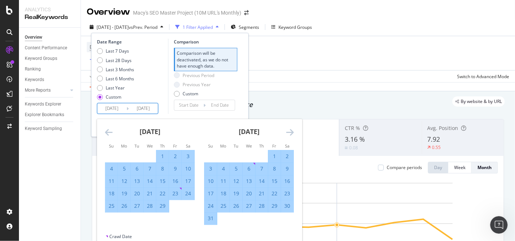
click at [292, 128] on icon "Move forward to switch to the next month." at bounding box center [290, 132] width 8 height 9
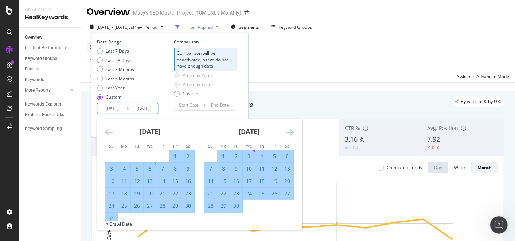
click at [292, 128] on icon "Move forward to switch to the next month." at bounding box center [290, 132] width 8 height 9
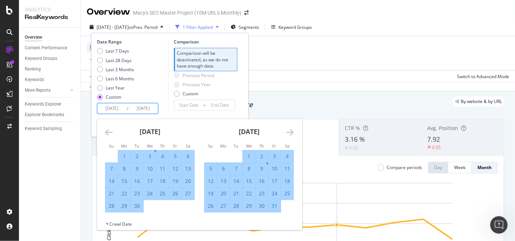
click at [292, 128] on icon "Move forward to switch to the next month." at bounding box center [290, 132] width 8 height 9
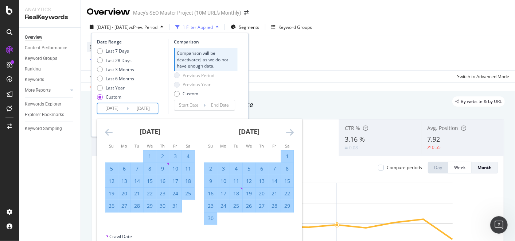
click at [292, 128] on icon "Move forward to switch to the next month." at bounding box center [290, 132] width 8 height 9
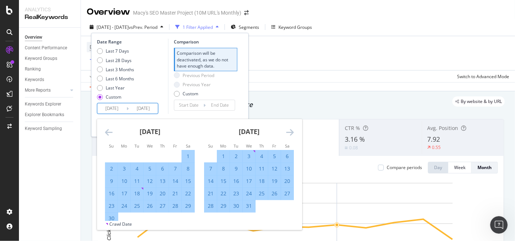
click at [292, 128] on icon "Move forward to switch to the next month." at bounding box center [290, 132] width 8 height 9
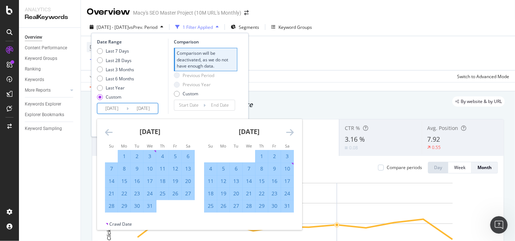
click at [292, 128] on icon "Move forward to switch to the next month." at bounding box center [290, 132] width 8 height 9
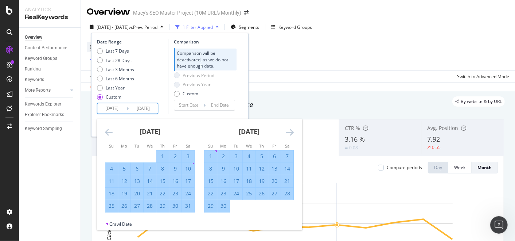
click at [292, 128] on icon "Move forward to switch to the next month." at bounding box center [290, 132] width 8 height 9
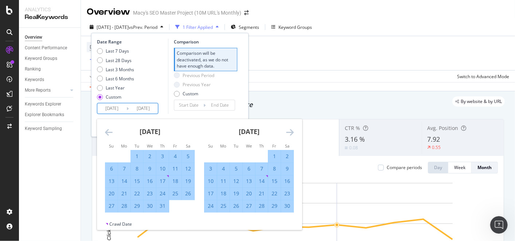
click at [292, 128] on icon "Move forward to switch to the next month." at bounding box center [290, 132] width 8 height 9
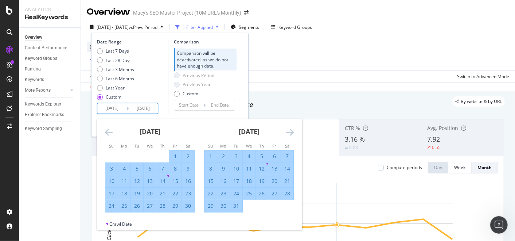
click at [292, 128] on icon "Move forward to switch to the next month." at bounding box center [290, 132] width 8 height 9
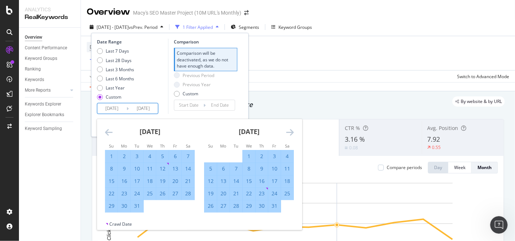
click at [292, 128] on icon "Move forward to switch to the next month." at bounding box center [290, 132] width 8 height 9
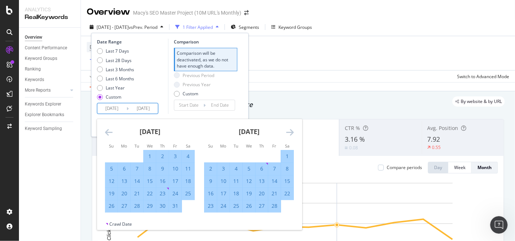
click at [292, 128] on icon "Move forward to switch to the next month." at bounding box center [290, 132] width 8 height 9
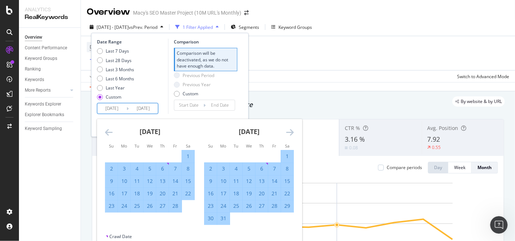
click at [293, 129] on div "[DATE] 1 2 3 4 5 6 7 8 9 10 11 12 13 14 15 16 17 18 19 20 21 22 23 24 25 26 27 …" at bounding box center [248, 172] width 99 height 106
click at [50, 101] on div "Keywords Explorer" at bounding box center [43, 104] width 36 height 8
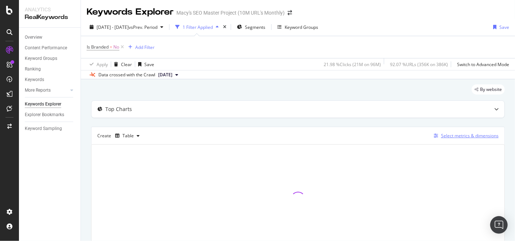
click at [467, 137] on div "Select metrics & dimensions" at bounding box center [470, 135] width 58 height 6
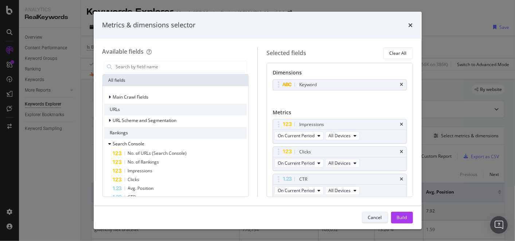
click at [378, 215] on div "Cancel" at bounding box center [375, 217] width 14 height 6
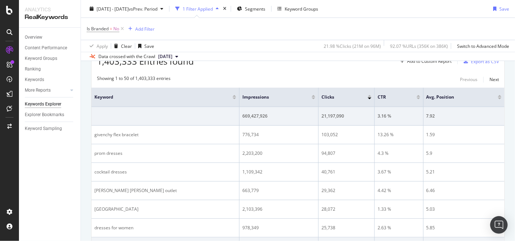
scroll to position [40, 0]
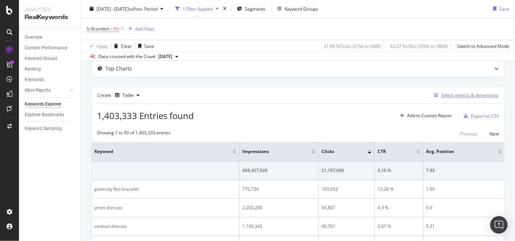
click at [453, 94] on div "Select metrics & dimensions" at bounding box center [470, 95] width 58 height 6
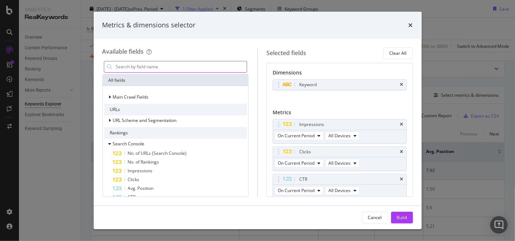
click at [168, 67] on input "modal" at bounding box center [181, 66] width 132 height 11
click at [144, 62] on input "modal" at bounding box center [181, 66] width 132 height 11
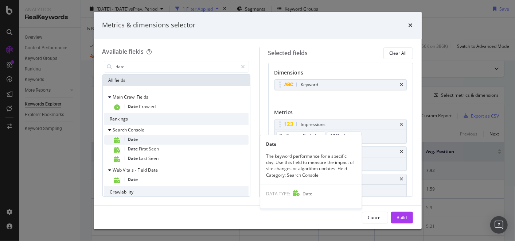
type input "date"
click at [145, 138] on div "Date" at bounding box center [181, 139] width 136 height 9
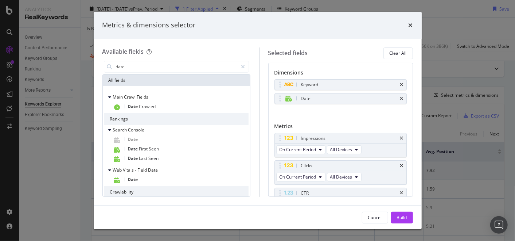
click at [403, 217] on div "Build" at bounding box center [402, 217] width 10 height 6
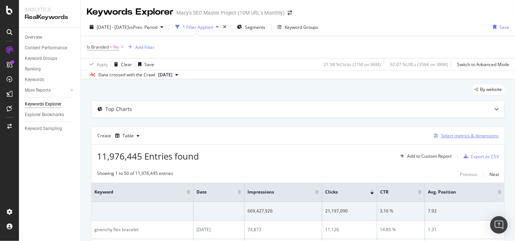
click at [454, 133] on div "Select metrics & dimensions" at bounding box center [470, 135] width 58 height 6
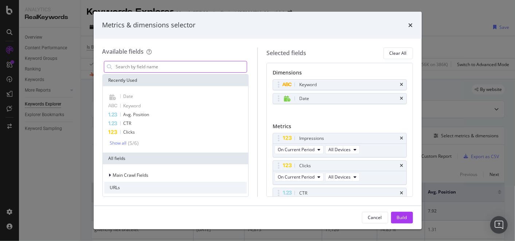
click at [147, 66] on input "modal" at bounding box center [181, 66] width 132 height 11
click at [143, 65] on input "modal" at bounding box center [181, 66] width 132 height 11
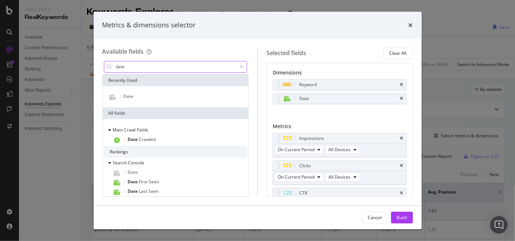
click at [144, 65] on input "date" at bounding box center [175, 66] width 121 height 11
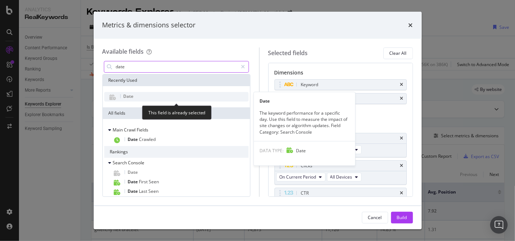
type input "date"
click at [149, 99] on div "Date" at bounding box center [176, 96] width 144 height 9
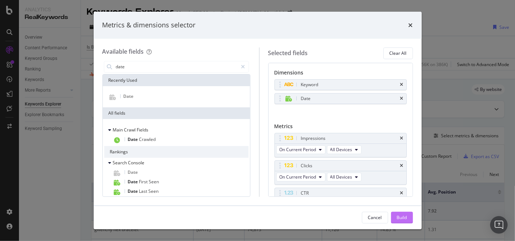
click at [407, 216] on button "Build" at bounding box center [402, 217] width 22 height 12
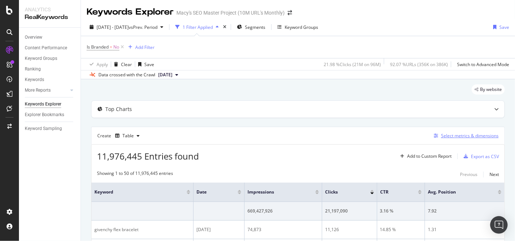
click at [471, 136] on div "Select metrics & dimensions" at bounding box center [470, 135] width 58 height 6
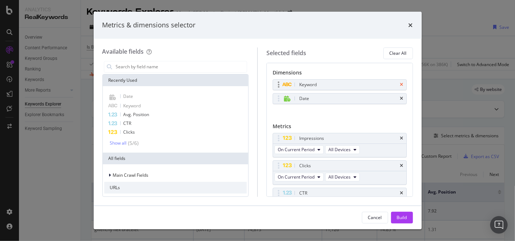
click at [400, 83] on icon "times" at bounding box center [401, 84] width 3 height 4
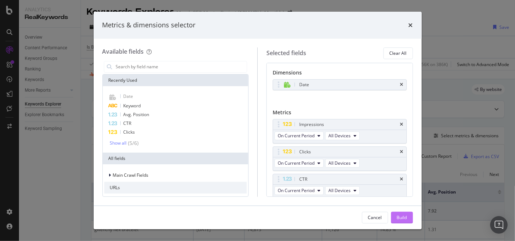
click at [403, 219] on div "Build" at bounding box center [402, 217] width 10 height 6
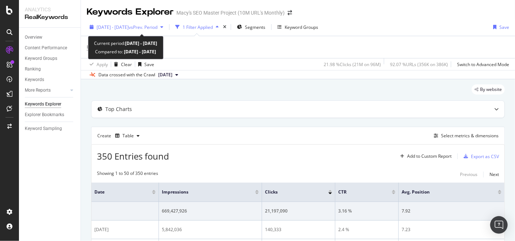
click at [129, 29] on span "[DATE] - [DATE]" at bounding box center [113, 27] width 32 height 6
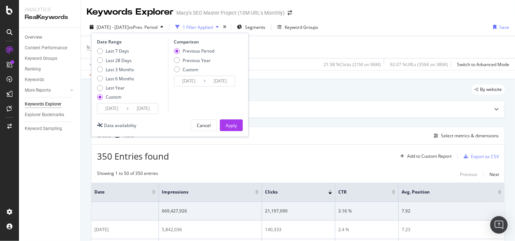
click at [108, 109] on input "[DATE]" at bounding box center [111, 108] width 29 height 10
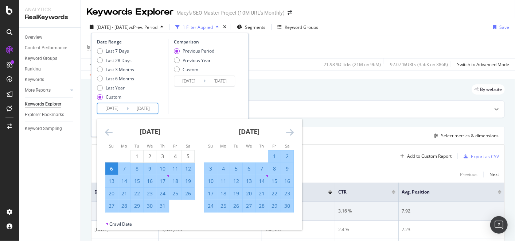
click at [110, 130] on icon "Move backward to switch to the previous month." at bounding box center [109, 132] width 8 height 9
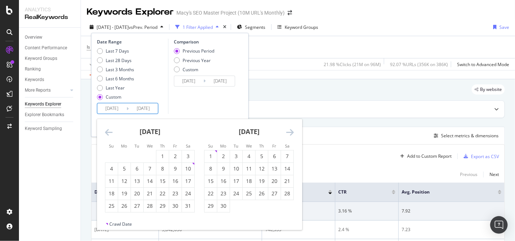
click at [110, 130] on icon "Move backward to switch to the previous month." at bounding box center [109, 132] width 8 height 9
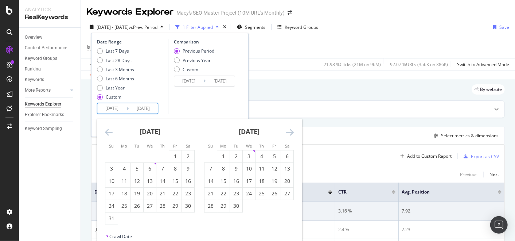
click at [110, 130] on icon "Move backward to switch to the previous month." at bounding box center [109, 132] width 8 height 9
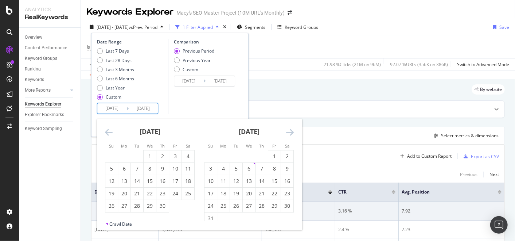
click at [110, 130] on icon "Move backward to switch to the previous month." at bounding box center [109, 132] width 8 height 9
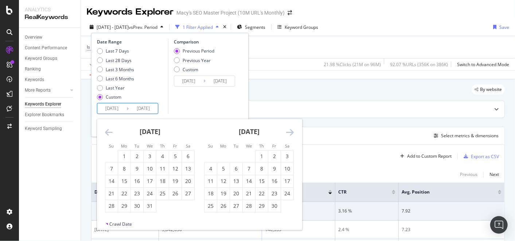
click at [110, 130] on icon "Move backward to switch to the previous month." at bounding box center [109, 132] width 8 height 9
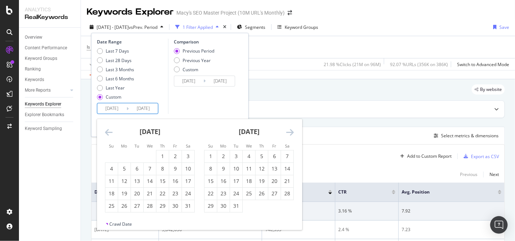
click at [110, 130] on icon "Move backward to switch to the previous month." at bounding box center [109, 132] width 8 height 9
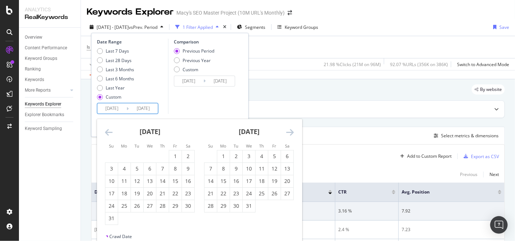
click at [110, 130] on icon "Move backward to switch to the previous month." at bounding box center [109, 132] width 8 height 9
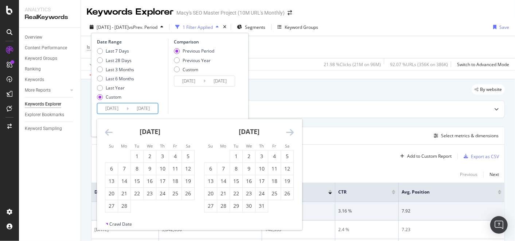
click at [110, 130] on icon "Move backward to switch to the previous month." at bounding box center [109, 132] width 8 height 9
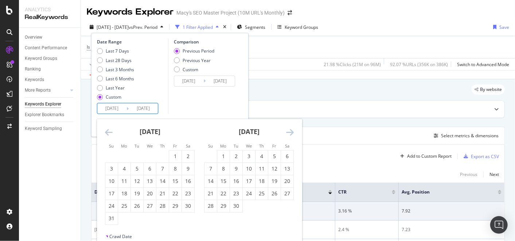
click at [110, 130] on icon "Move backward to switch to the previous month." at bounding box center [109, 132] width 8 height 9
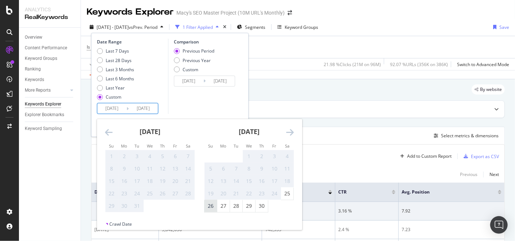
click at [209, 207] on div "26" at bounding box center [210, 205] width 12 height 7
type input "[DATE]"
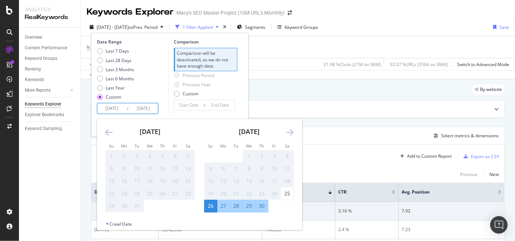
click at [285, 134] on div "[DATE]" at bounding box center [249, 134] width 90 height 31
click at [292, 132] on icon "Move forward to switch to the next month." at bounding box center [290, 132] width 8 height 9
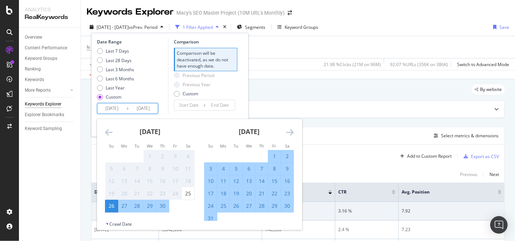
click at [292, 132] on icon "Move forward to switch to the next month." at bounding box center [290, 132] width 8 height 9
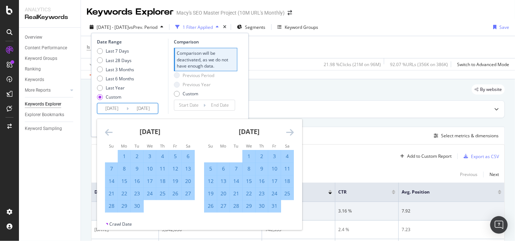
click at [292, 132] on icon "Move forward to switch to the next month." at bounding box center [290, 132] width 8 height 9
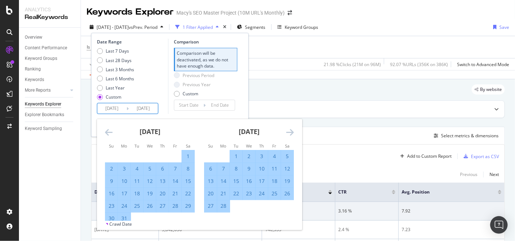
click at [292, 132] on icon "Move forward to switch to the next month." at bounding box center [290, 132] width 8 height 9
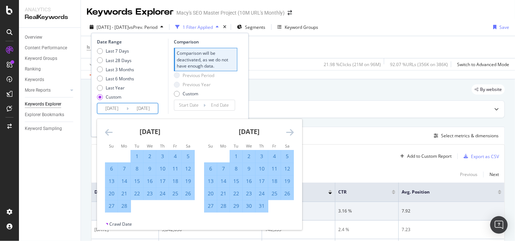
click at [292, 132] on icon "Move forward to switch to the next month." at bounding box center [290, 132] width 8 height 9
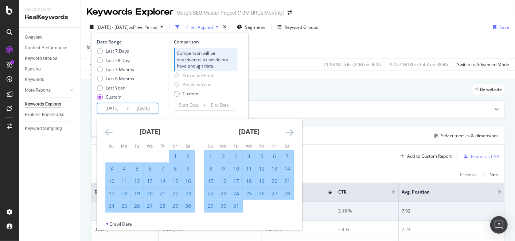
click at [292, 132] on icon "Move forward to switch to the next month." at bounding box center [290, 132] width 8 height 9
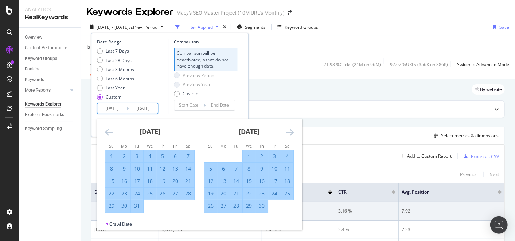
click at [292, 132] on icon "Move forward to switch to the next month." at bounding box center [290, 132] width 8 height 9
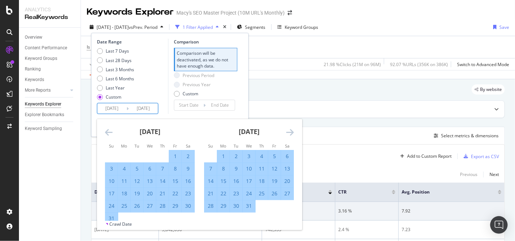
click at [292, 132] on icon "Move forward to switch to the next month." at bounding box center [290, 132] width 8 height 9
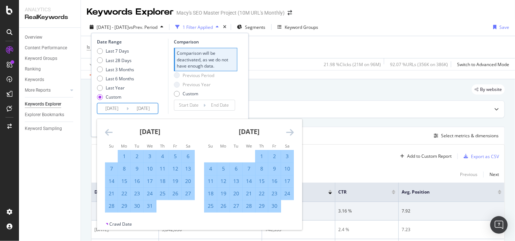
click at [292, 132] on icon "Move forward to switch to the next month." at bounding box center [290, 132] width 8 height 9
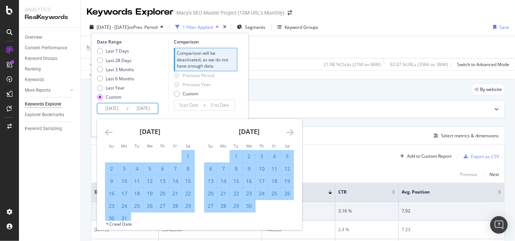
click at [292, 132] on icon "Move forward to switch to the next month." at bounding box center [290, 132] width 8 height 9
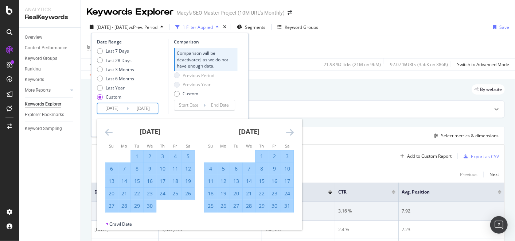
click at [292, 132] on icon "Move forward to switch to the next month." at bounding box center [290, 132] width 8 height 9
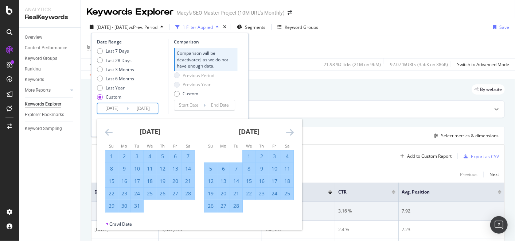
click at [292, 132] on icon "Move forward to switch to the next month." at bounding box center [290, 132] width 8 height 9
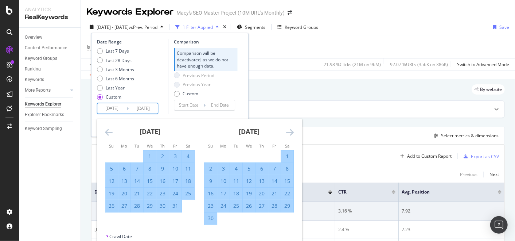
click at [292, 132] on icon "Move forward to switch to the next month." at bounding box center [290, 132] width 8 height 9
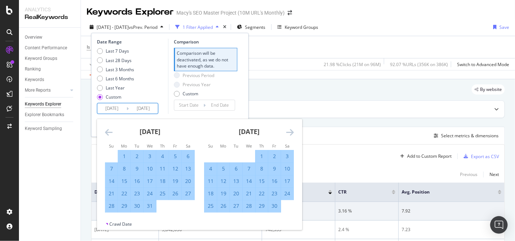
click at [292, 132] on icon "Move forward to switch to the next month." at bounding box center [290, 132] width 8 height 9
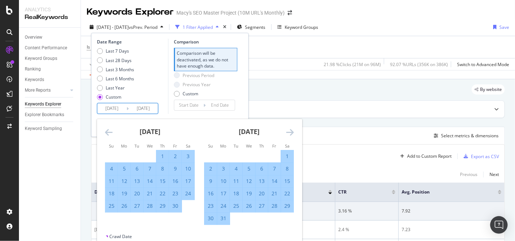
click at [292, 132] on icon "Move forward to switch to the next month." at bounding box center [290, 132] width 8 height 9
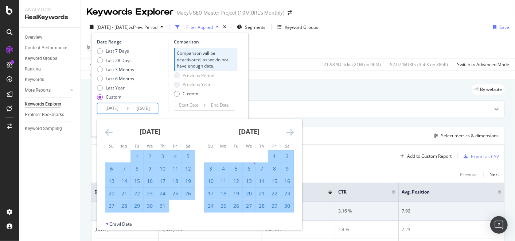
click at [292, 132] on icon "Move forward to switch to the next month." at bounding box center [290, 132] width 8 height 9
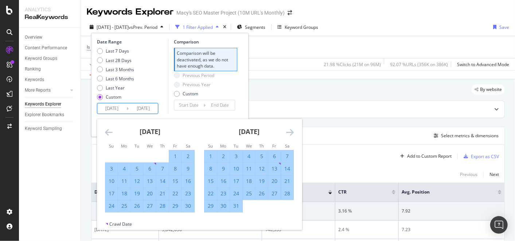
click at [292, 132] on icon "Move forward to switch to the next month." at bounding box center [290, 132] width 8 height 9
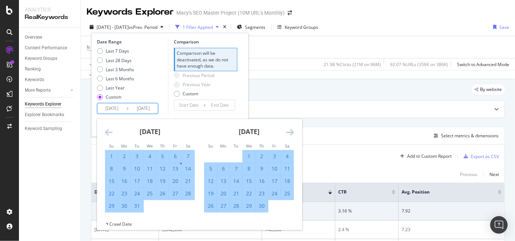
click at [292, 132] on icon "Move forward to switch to the next month." at bounding box center [290, 132] width 8 height 9
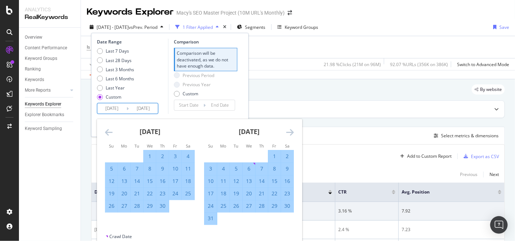
click at [292, 132] on icon "Move forward to switch to the next month." at bounding box center [290, 132] width 8 height 9
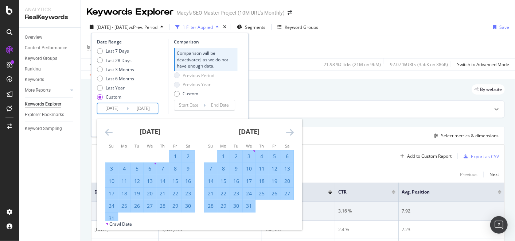
click at [292, 132] on icon "Move forward to switch to the next month." at bounding box center [290, 132] width 8 height 9
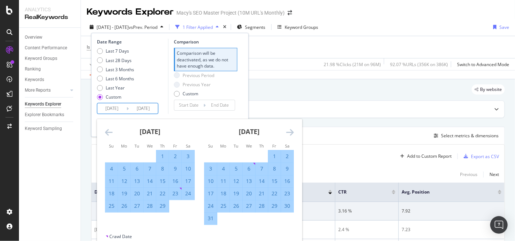
click at [292, 132] on icon "Move forward to switch to the next month." at bounding box center [290, 132] width 8 height 9
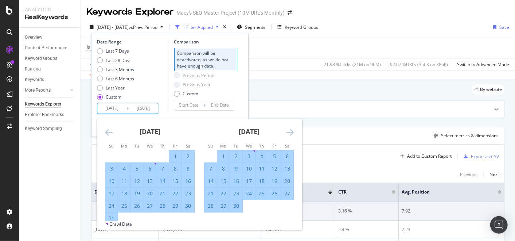
click at [292, 132] on icon "Move forward to switch to the next month." at bounding box center [290, 132] width 8 height 9
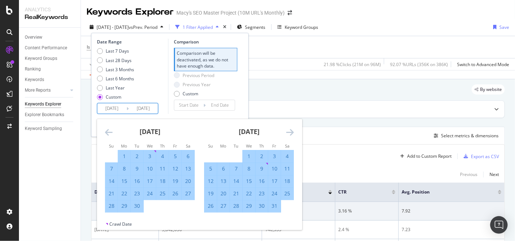
click at [292, 132] on icon "Move forward to switch to the next month." at bounding box center [290, 132] width 8 height 9
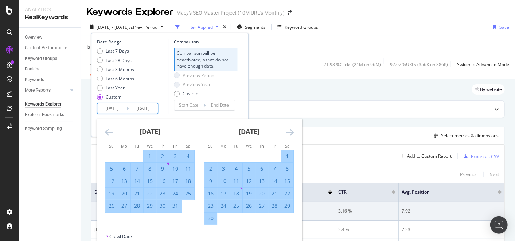
click at [292, 132] on icon "Move forward to switch to the next month." at bounding box center [290, 132] width 8 height 9
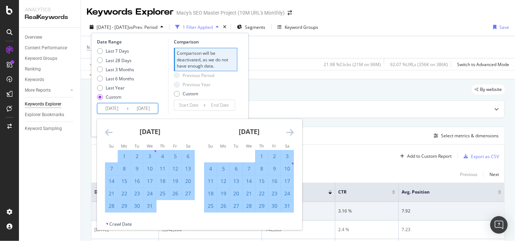
click at [292, 132] on icon "Move forward to switch to the next month." at bounding box center [290, 132] width 8 height 9
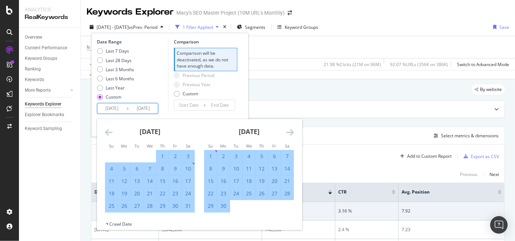
click at [292, 132] on icon "Move forward to switch to the next month." at bounding box center [290, 132] width 8 height 9
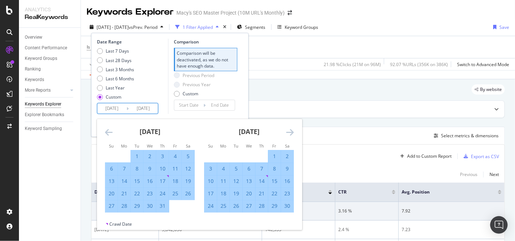
click at [292, 132] on icon "Move forward to switch to the next month." at bounding box center [290, 132] width 8 height 9
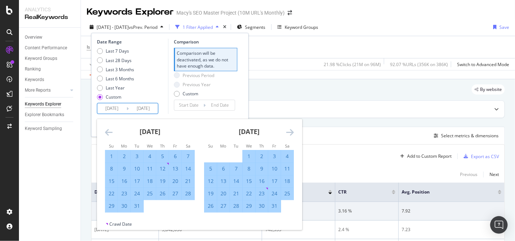
click at [292, 132] on icon "Move forward to switch to the next month." at bounding box center [290, 132] width 8 height 9
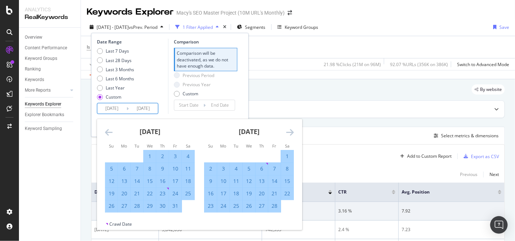
click at [292, 132] on icon "Move forward to switch to the next month." at bounding box center [290, 132] width 8 height 9
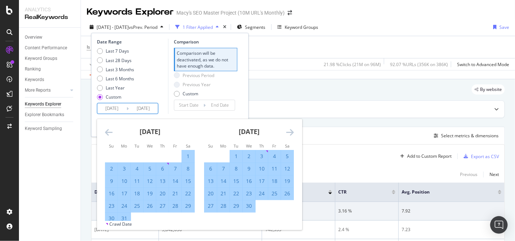
click at [292, 132] on icon "Move forward to switch to the next month." at bounding box center [290, 132] width 8 height 9
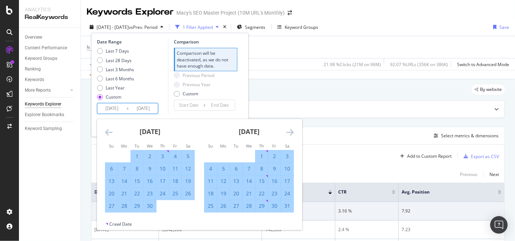
click at [292, 132] on icon "Move forward to switch to the next month." at bounding box center [290, 132] width 8 height 9
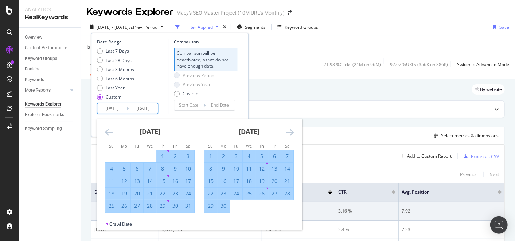
click at [292, 132] on icon "Move forward to switch to the next month." at bounding box center [290, 132] width 8 height 9
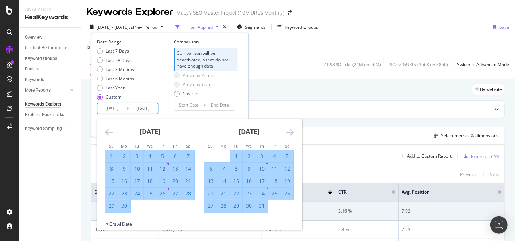
click at [292, 132] on icon "Move forward to switch to the next month." at bounding box center [290, 132] width 8 height 9
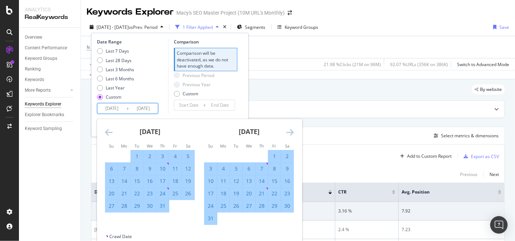
click at [292, 132] on icon "Move forward to switch to the next month." at bounding box center [290, 132] width 8 height 9
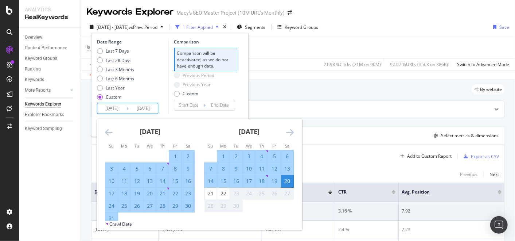
click at [288, 181] on div "20" at bounding box center [287, 180] width 12 height 7
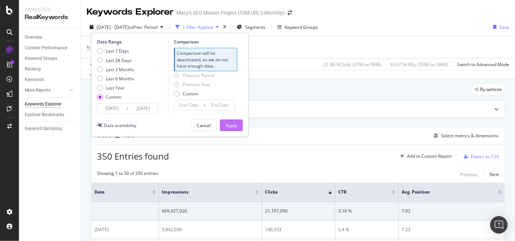
click at [237, 128] on button "Apply" at bounding box center [231, 125] width 23 height 12
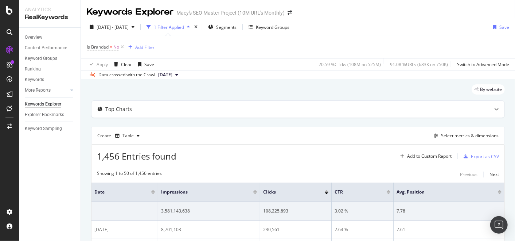
scroll to position [40, 0]
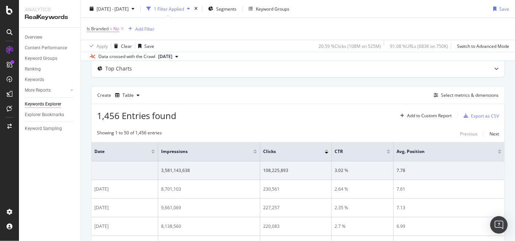
click at [152, 149] on div at bounding box center [153, 150] width 4 height 2
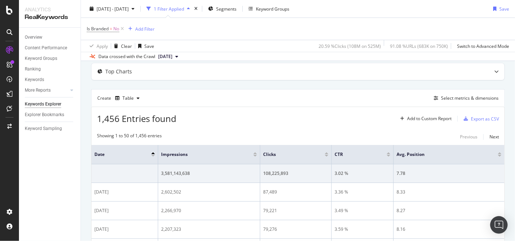
scroll to position [40, 0]
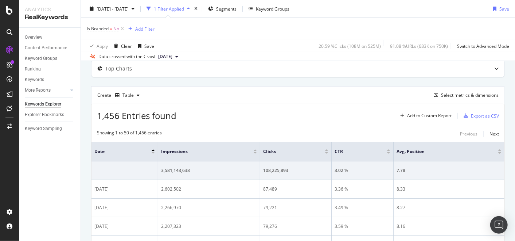
click at [473, 118] on div "Export as CSV" at bounding box center [480, 115] width 38 height 11
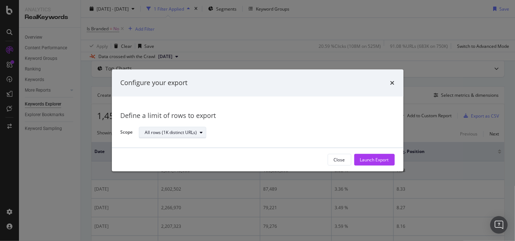
click at [206, 130] on div "modal" at bounding box center [201, 132] width 9 height 4
click at [315, 125] on div "Define a limit of rows to export Scope All rows (1K distinct URLs)" at bounding box center [258, 122] width 274 height 34
click at [368, 159] on div "Launch Export" at bounding box center [374, 159] width 29 height 6
